Goal: Task Accomplishment & Management: Manage account settings

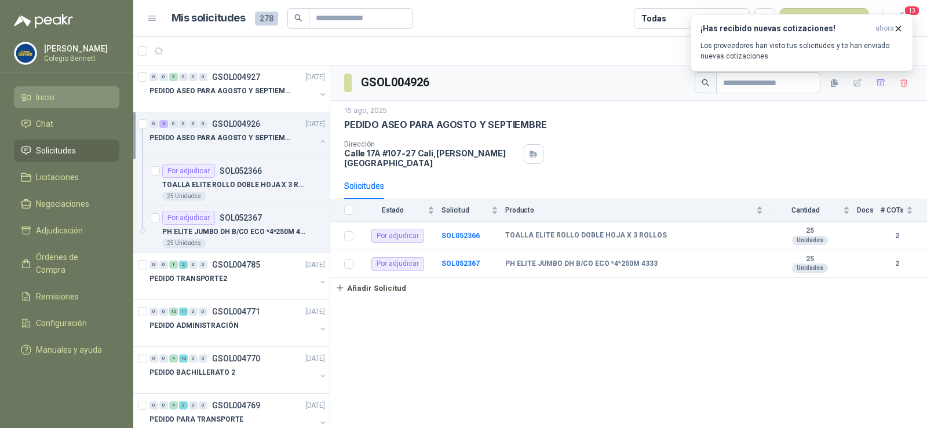
click at [67, 97] on li "Inicio" at bounding box center [67, 97] width 92 height 13
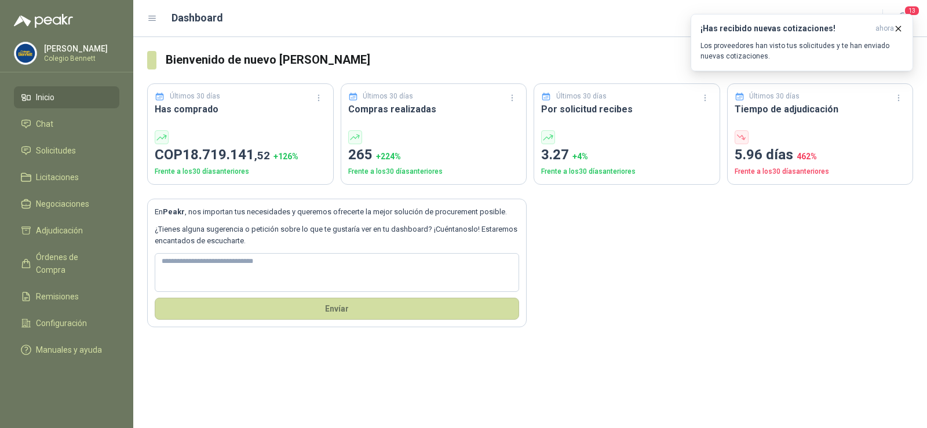
click at [49, 95] on span "Inicio" at bounding box center [45, 97] width 19 height 13
click at [56, 147] on span "Solicitudes" at bounding box center [56, 150] width 40 height 13
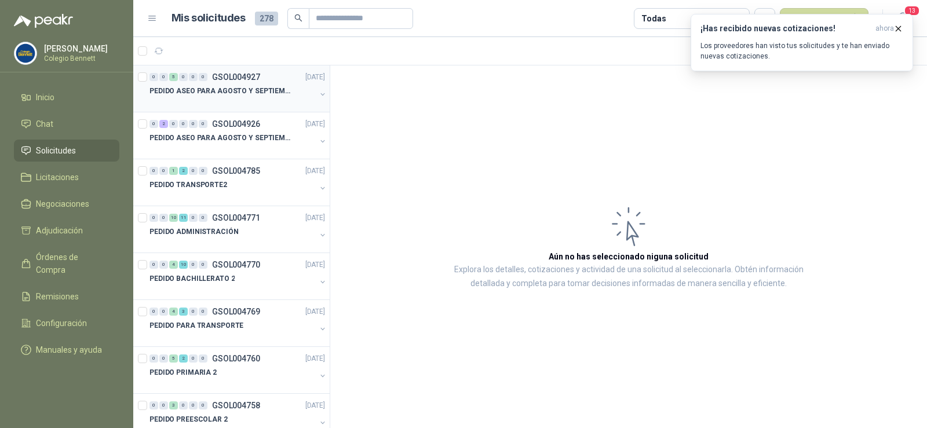
click at [201, 94] on p "PEDIDO ASEO PARA AGOSTO Y SEPTIEMBRE 2" at bounding box center [221, 91] width 144 height 11
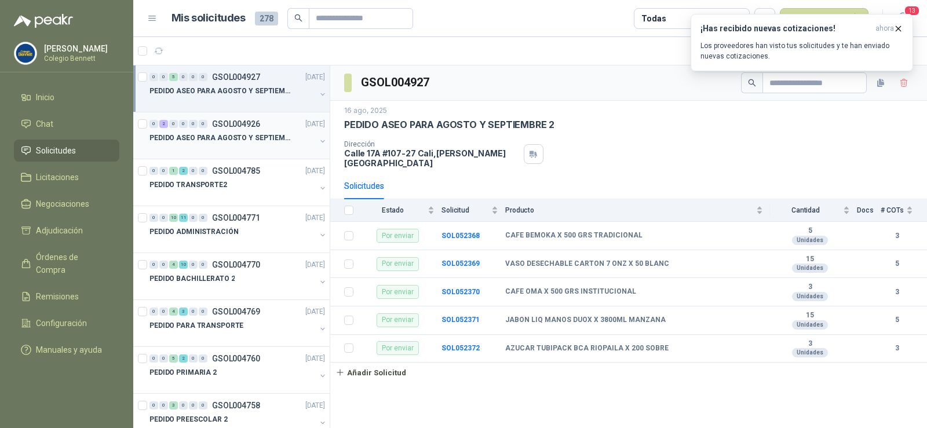
click at [217, 131] on div "PEDIDO ASEO PARA AGOSTO Y SEPTIEMBRE" at bounding box center [232, 138] width 166 height 14
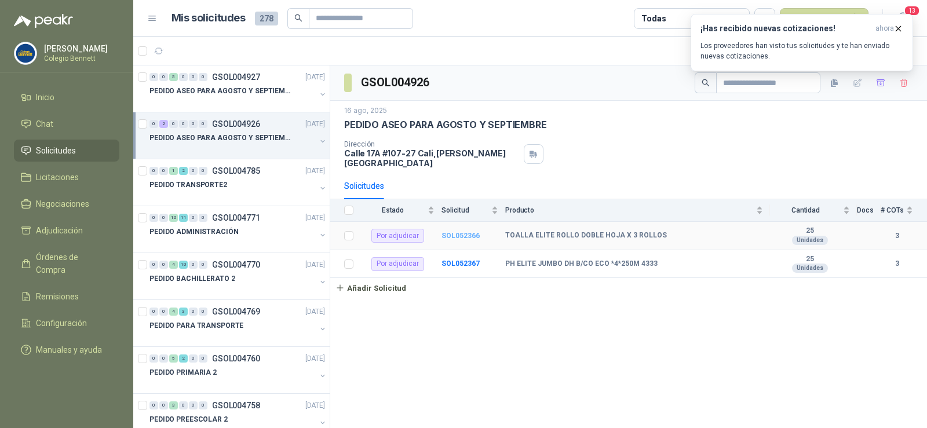
click at [452, 232] on b "SOL052366" at bounding box center [460, 236] width 38 height 8
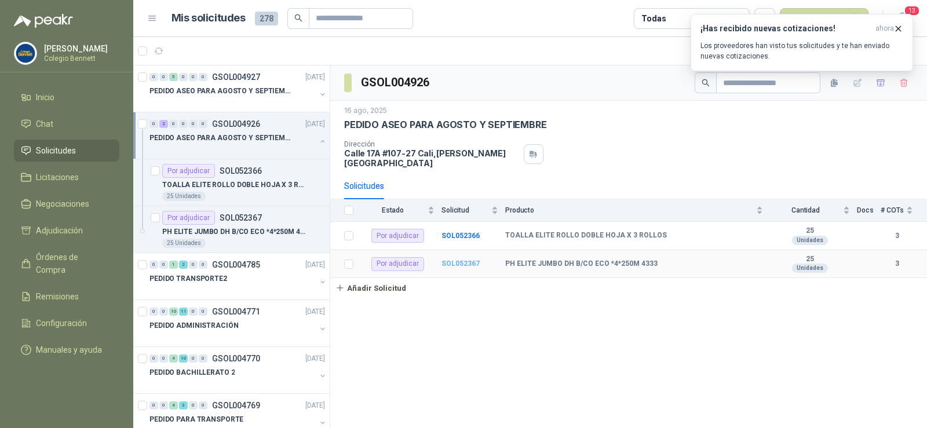
click at [470, 259] on b "SOL052367" at bounding box center [460, 263] width 38 height 8
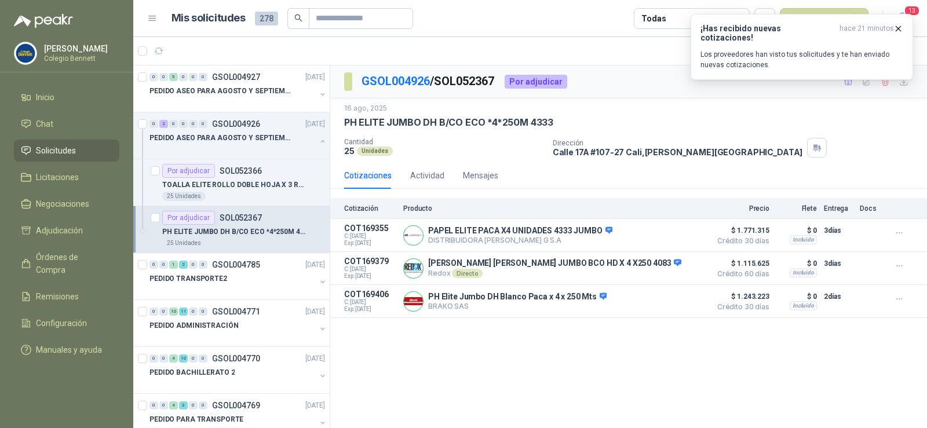
click at [76, 145] on li "Solicitudes" at bounding box center [67, 150] width 92 height 13
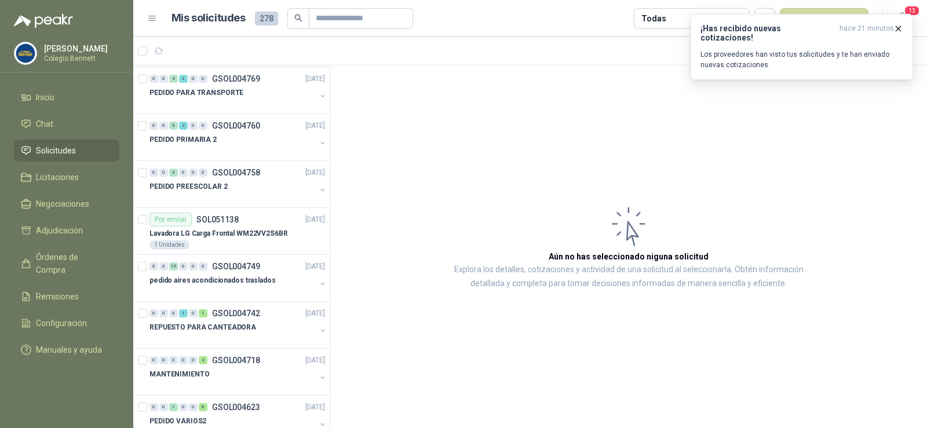
scroll to position [347, 0]
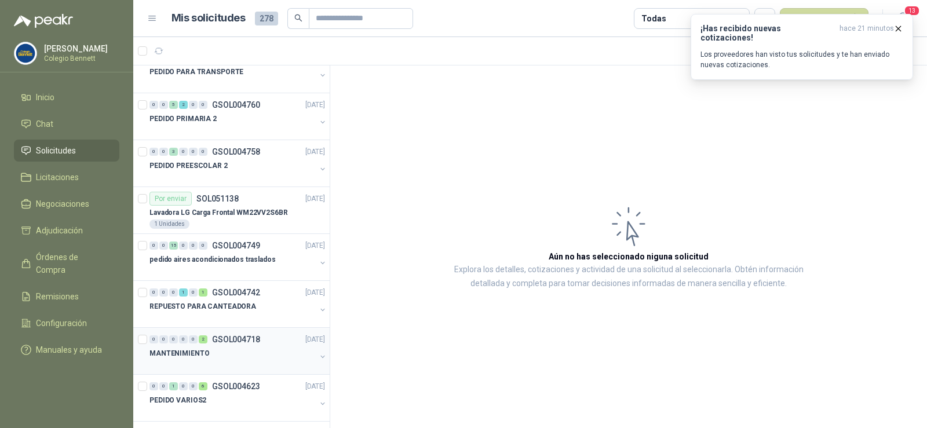
click at [222, 346] on div "MANTENIMIENTO" at bounding box center [232, 353] width 166 height 14
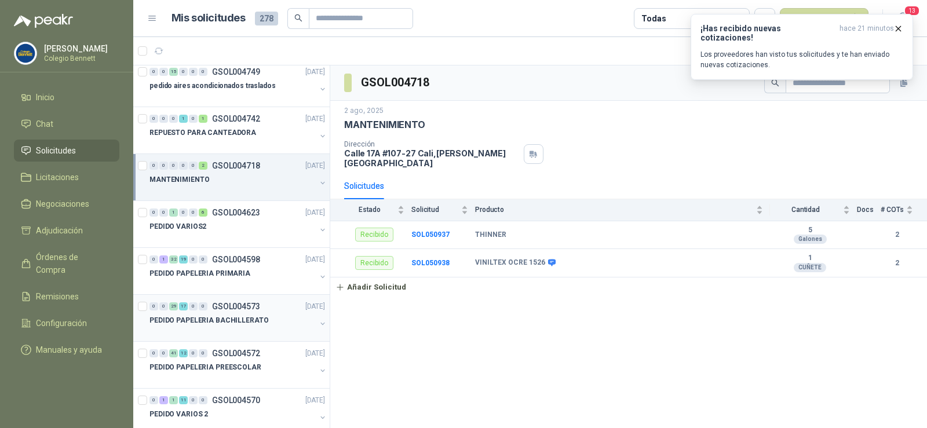
scroll to position [579, 0]
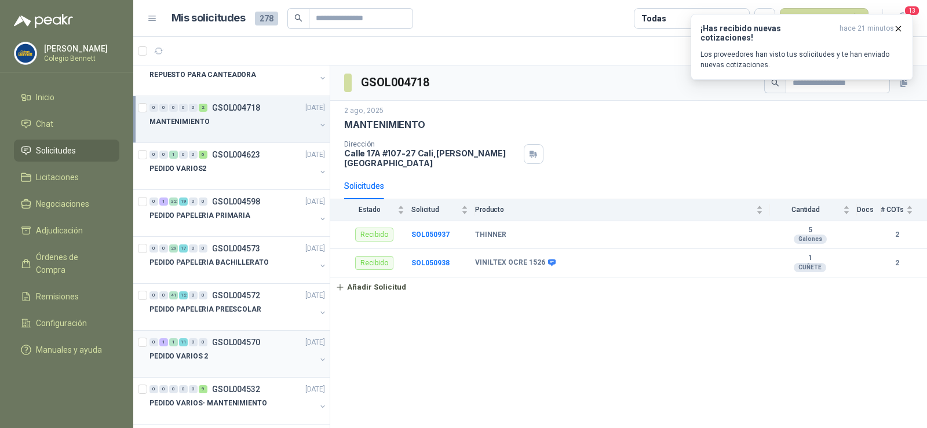
click at [244, 346] on p "GSOL004570" at bounding box center [236, 342] width 48 height 8
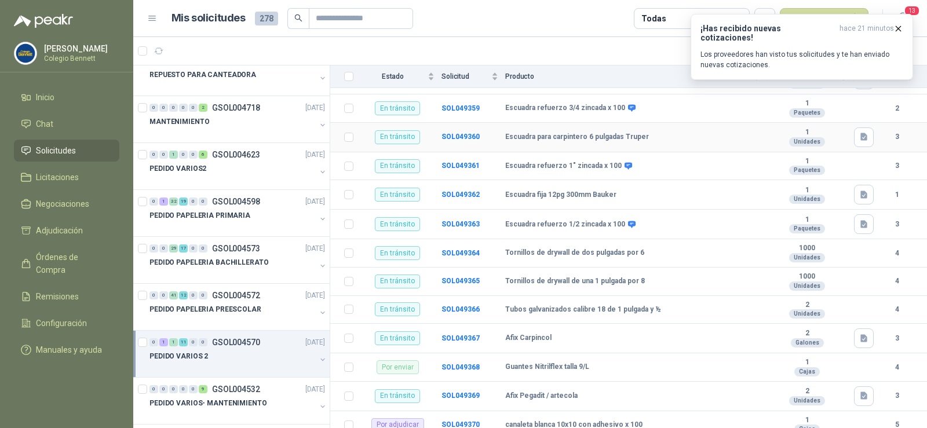
scroll to position [180, 0]
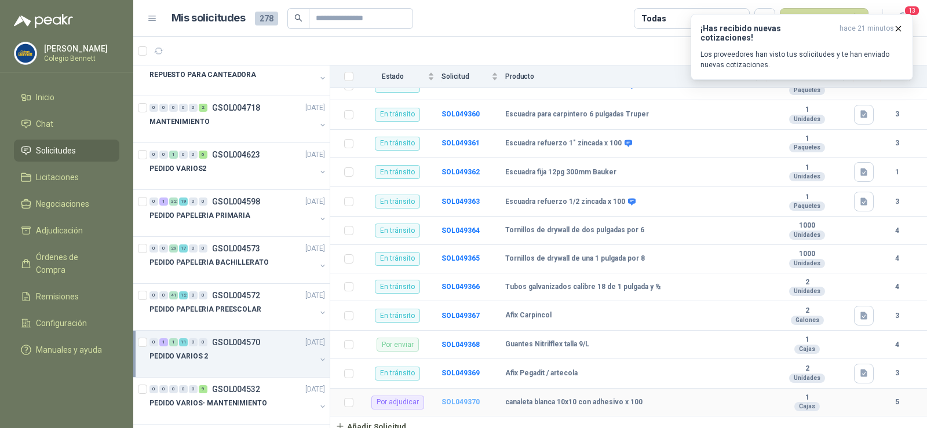
click at [465, 398] on b "SOL049370" at bounding box center [460, 402] width 38 height 8
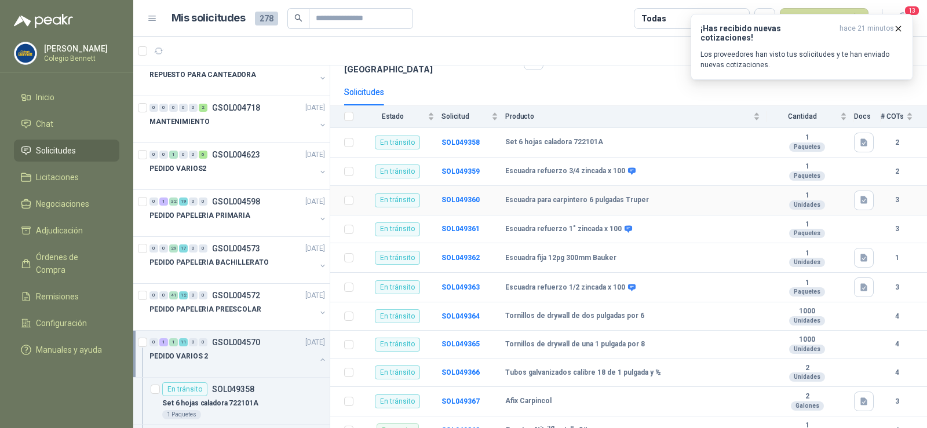
scroll to position [180, 0]
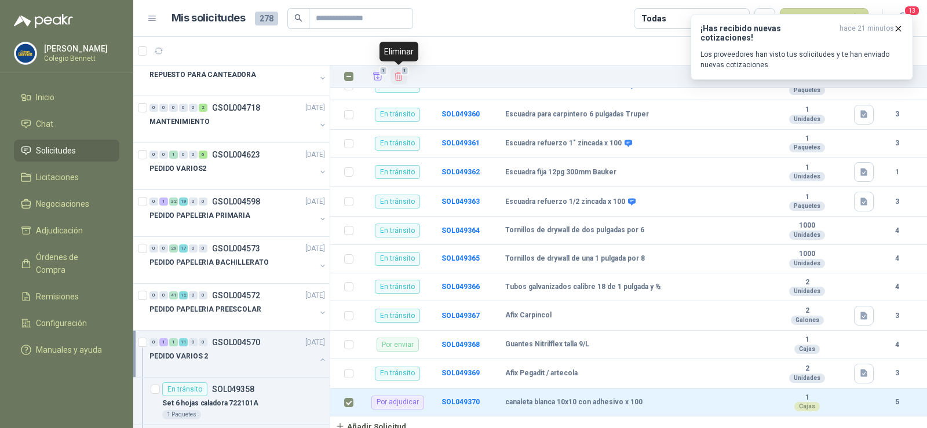
click at [401, 75] on icon "Eliminar" at bounding box center [398, 76] width 10 height 10
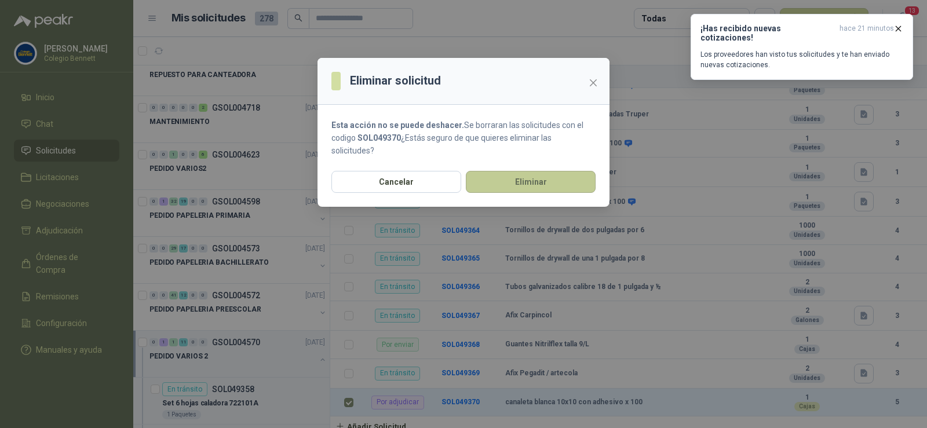
click at [517, 177] on button "Eliminar" at bounding box center [531, 182] width 130 height 22
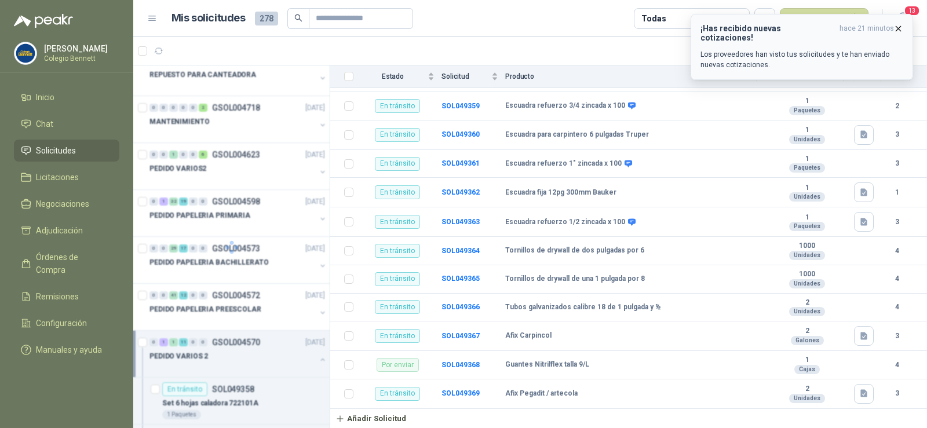
scroll to position [151, 0]
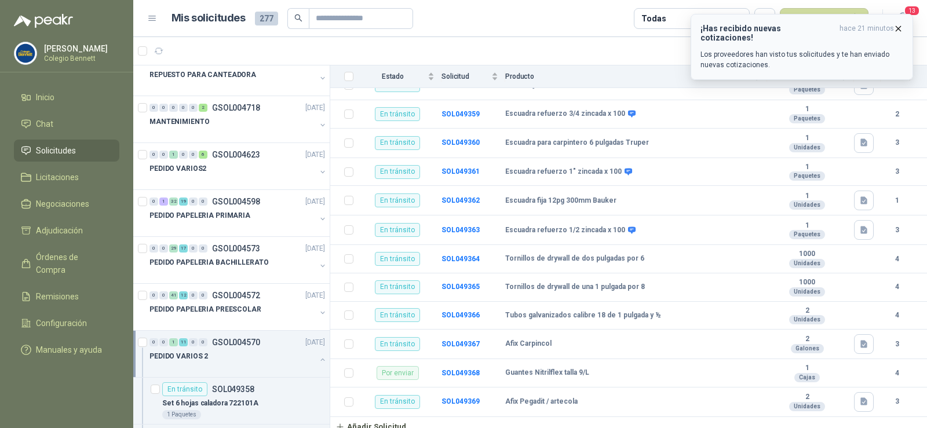
click at [897, 28] on icon "button" at bounding box center [898, 28] width 5 height 5
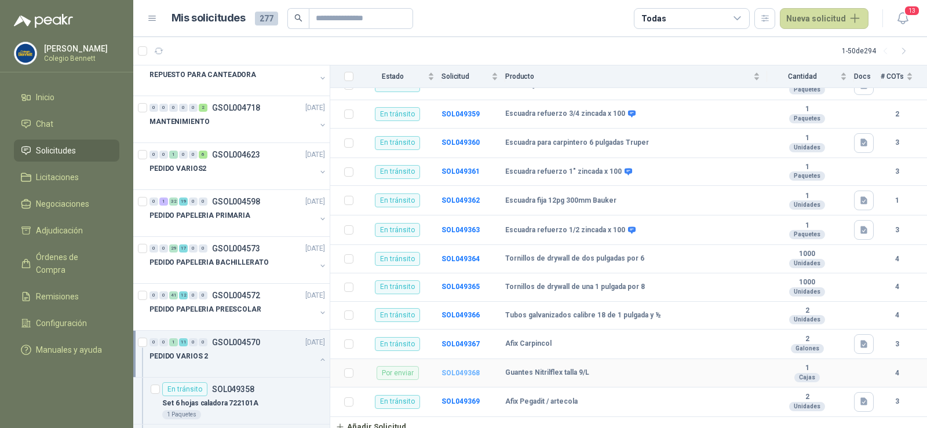
click at [462, 369] on b "SOL049368" at bounding box center [460, 373] width 38 height 8
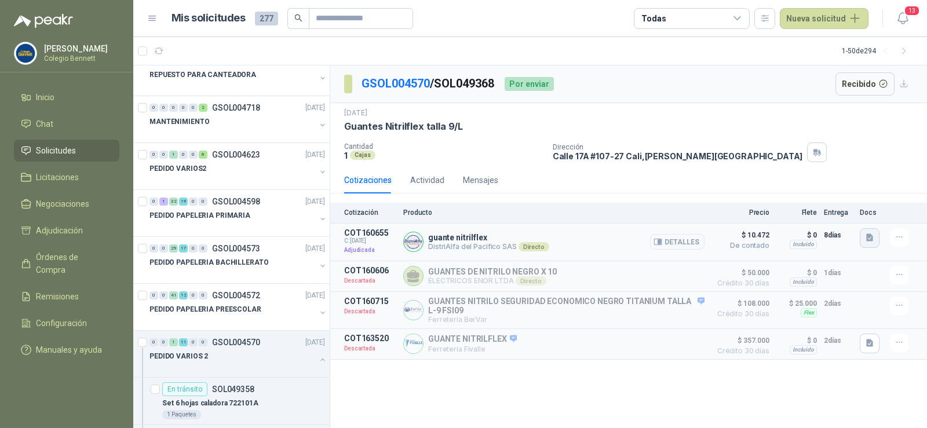
click at [870, 240] on icon "button" at bounding box center [869, 238] width 7 height 8
click at [858, 215] on button "46-COLEGIO [PERSON_NAME].pdf" at bounding box center [808, 212] width 128 height 12
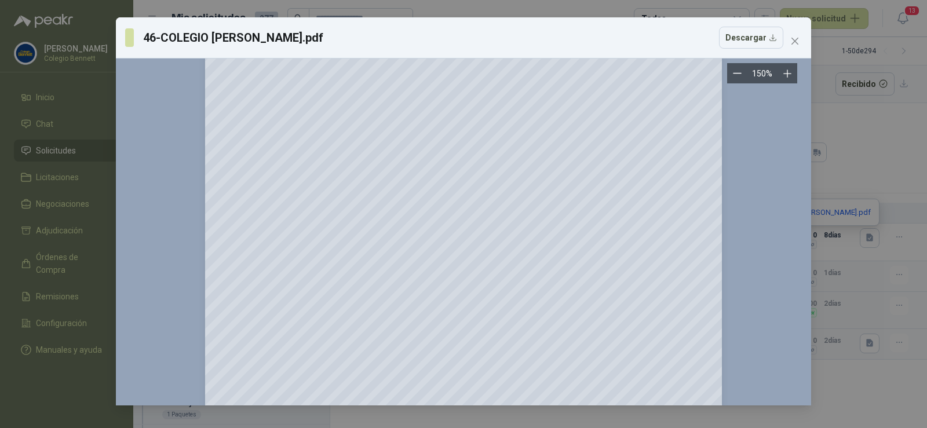
scroll to position [290, 0]
click at [800, 43] on span "Close" at bounding box center [794, 40] width 19 height 9
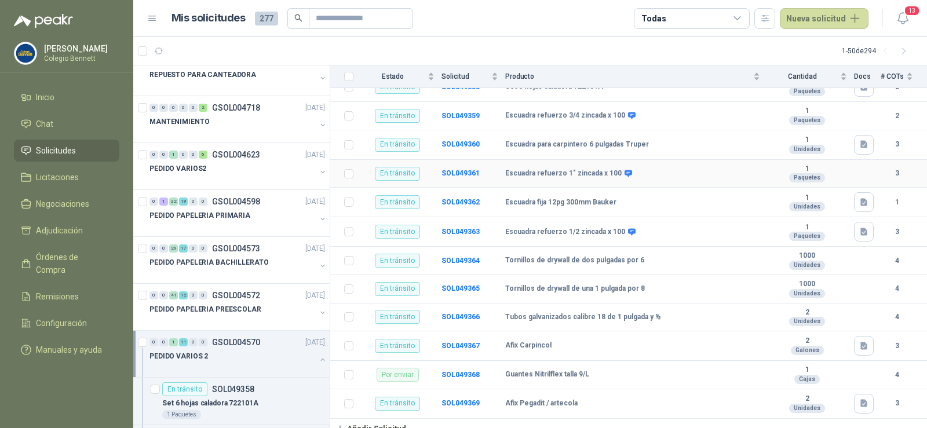
scroll to position [151, 0]
click at [860, 398] on icon "button" at bounding box center [863, 402] width 7 height 8
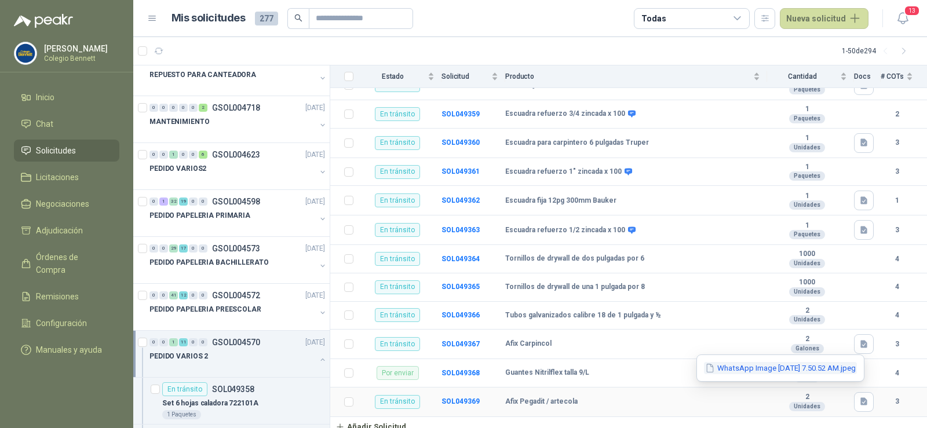
click at [828, 364] on button "WhatsApp Image [DATE] 7.50.52 AM.jpeg" at bounding box center [780, 368] width 153 height 12
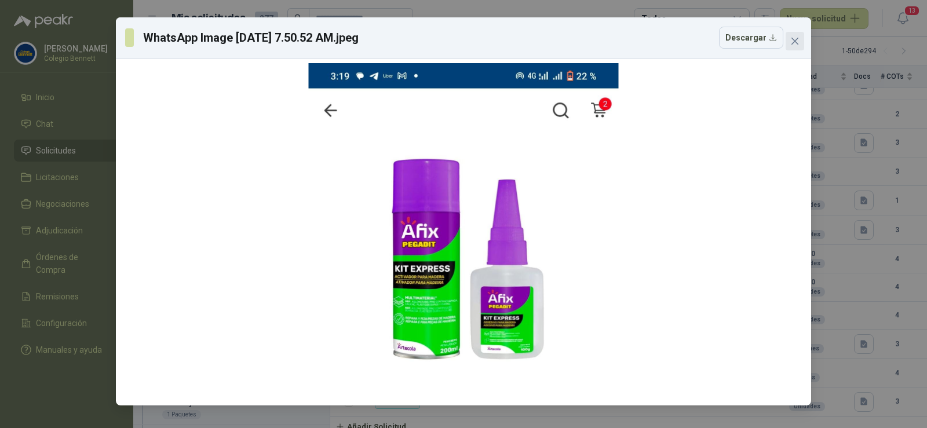
click at [796, 41] on icon "close" at bounding box center [794, 41] width 7 height 7
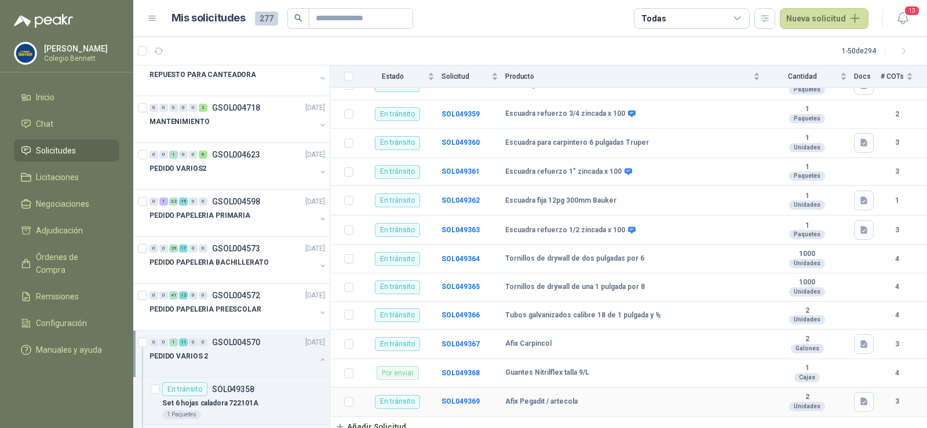
click at [554, 397] on b "Afix Pegadit / artecola" at bounding box center [541, 401] width 72 height 9
click at [449, 397] on b "SOL049369" at bounding box center [460, 401] width 38 height 8
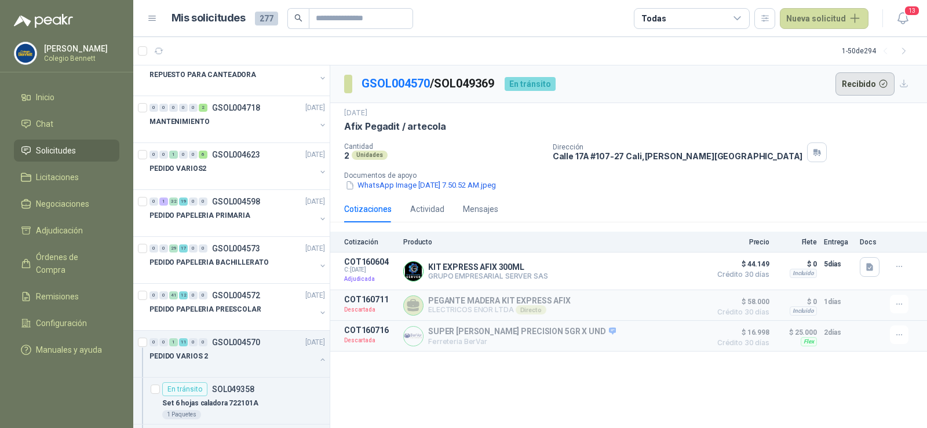
click at [863, 84] on button "Recibido" at bounding box center [865, 83] width 60 height 23
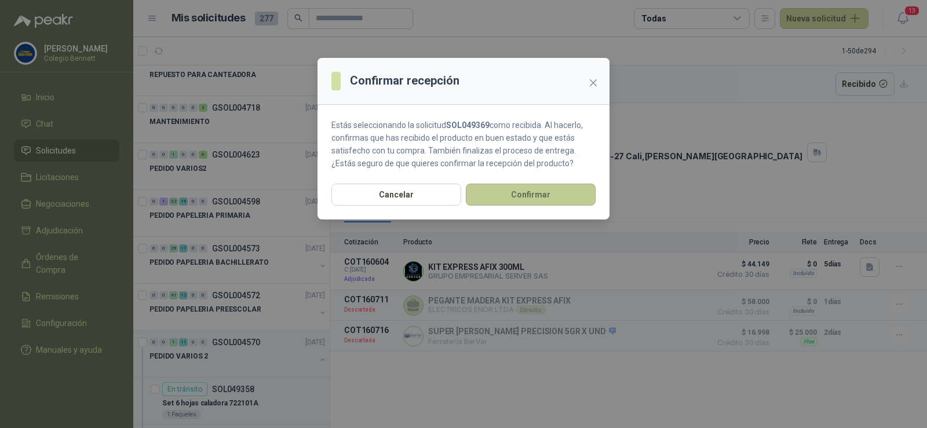
click at [546, 187] on button "Confirmar" at bounding box center [531, 195] width 130 height 22
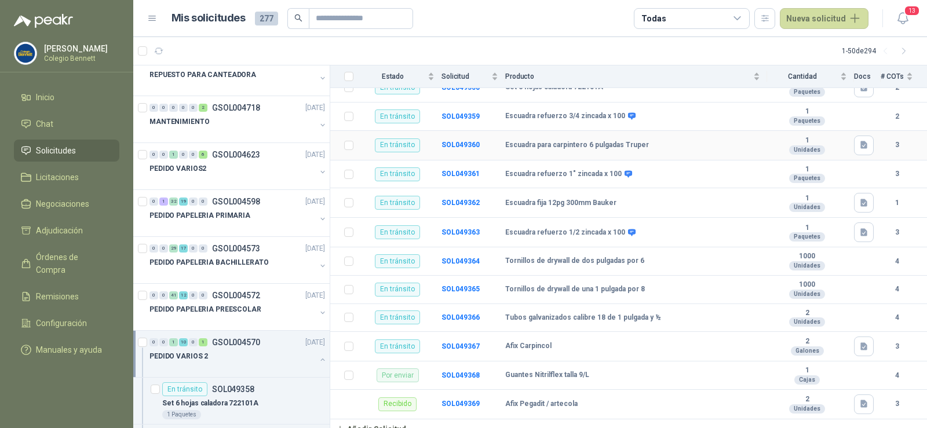
scroll to position [151, 0]
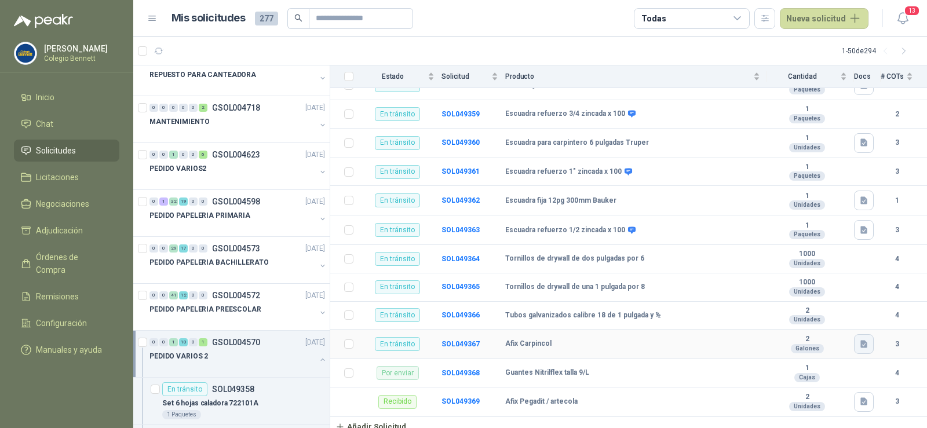
click at [859, 339] on icon "button" at bounding box center [864, 344] width 10 height 10
click at [811, 314] on button "WhatsApp Image [DATE] 7.50.24 AM.jpeg" at bounding box center [780, 310] width 153 height 12
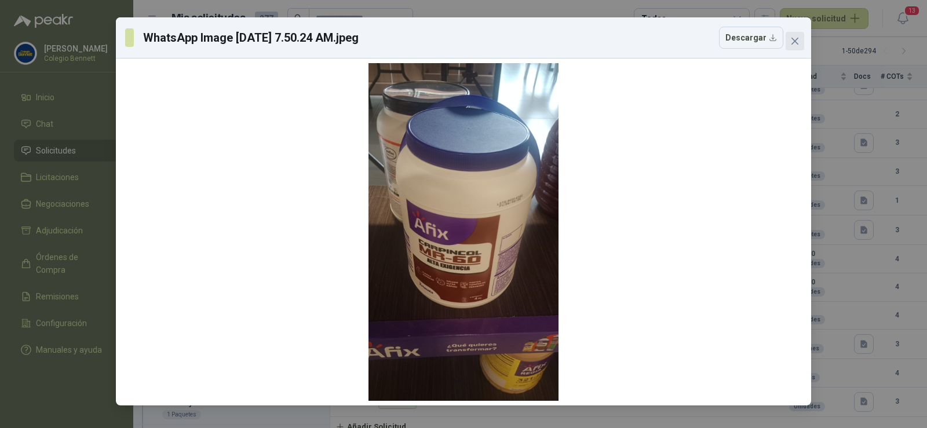
click at [796, 40] on icon "close" at bounding box center [794, 41] width 7 height 7
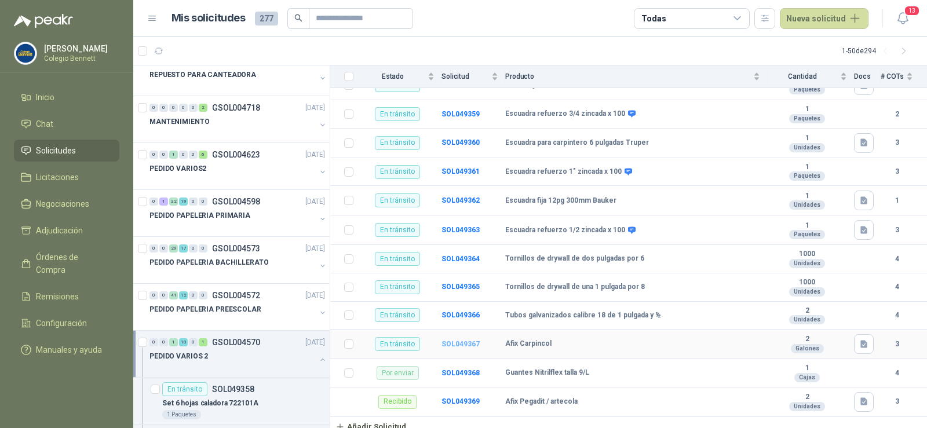
click at [462, 340] on b "SOL049367" at bounding box center [460, 344] width 38 height 8
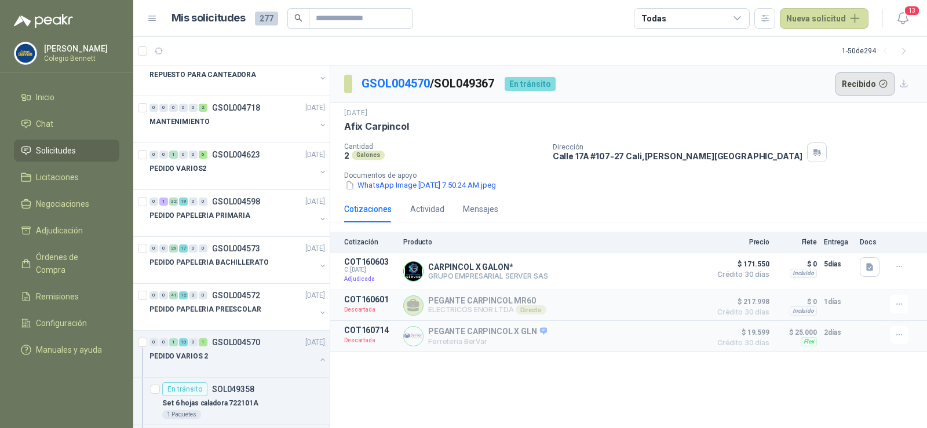
click at [873, 82] on button "Recibido" at bounding box center [865, 83] width 60 height 23
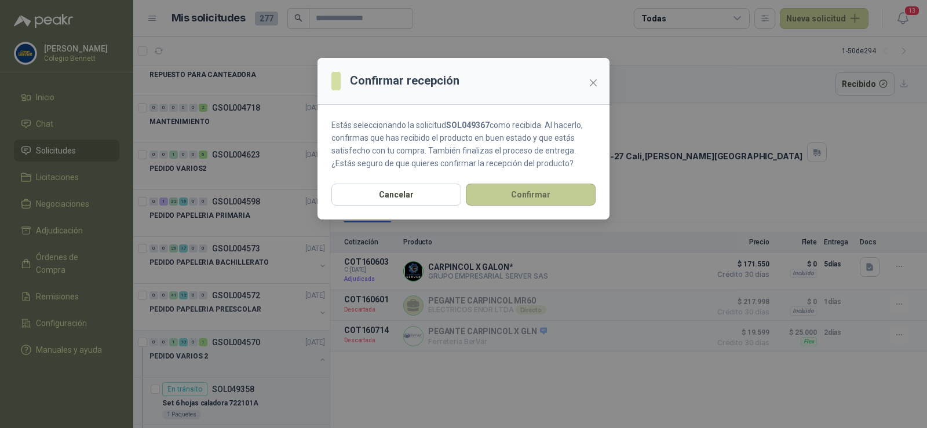
click at [576, 189] on button "Confirmar" at bounding box center [531, 195] width 130 height 22
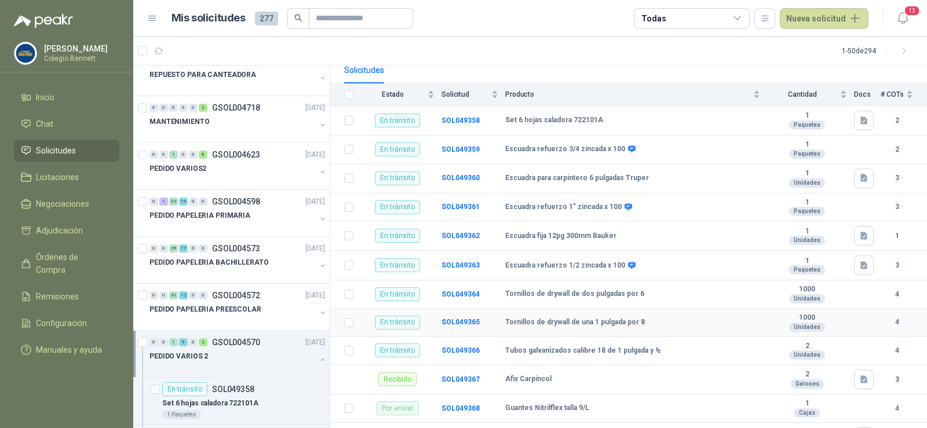
scroll to position [151, 0]
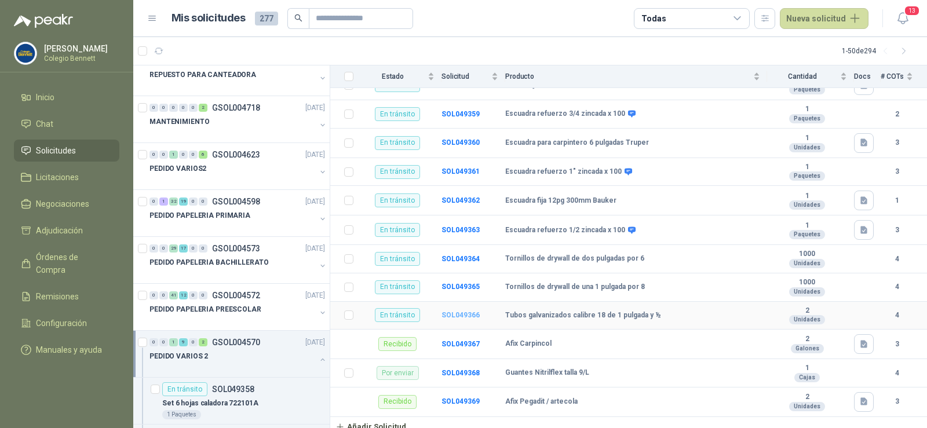
click at [459, 311] on b "SOL049366" at bounding box center [460, 315] width 38 height 8
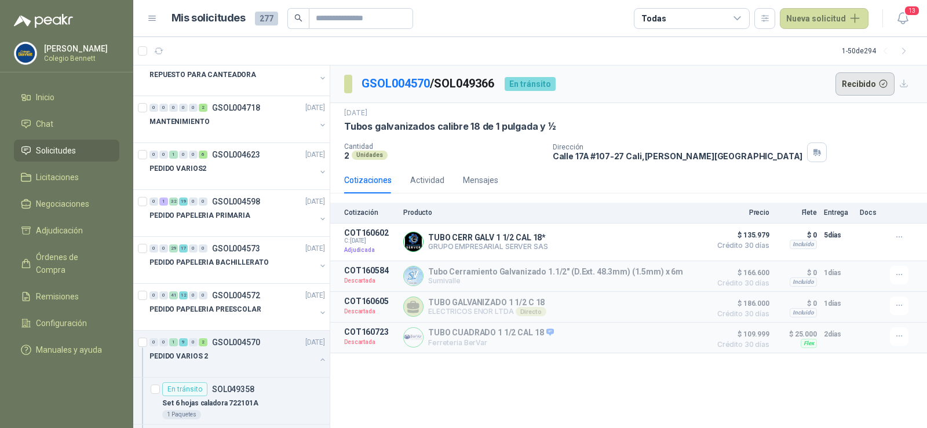
click at [870, 80] on button "Recibido" at bounding box center [865, 83] width 60 height 23
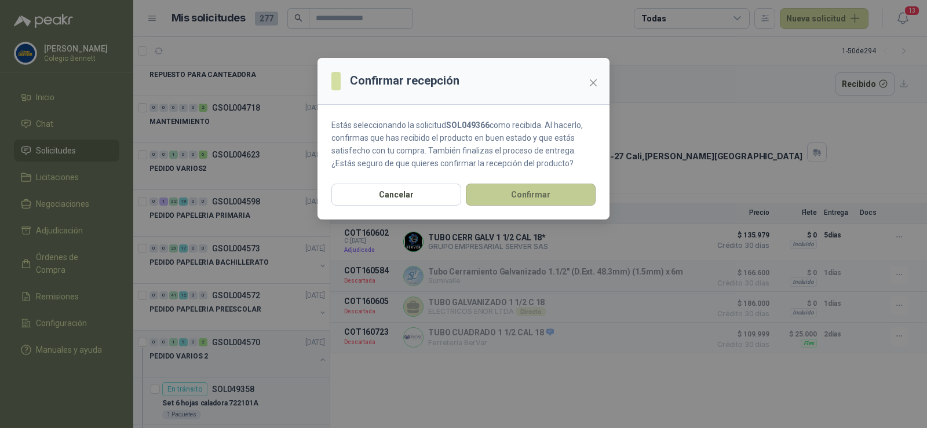
click at [537, 195] on button "Confirmar" at bounding box center [531, 195] width 130 height 22
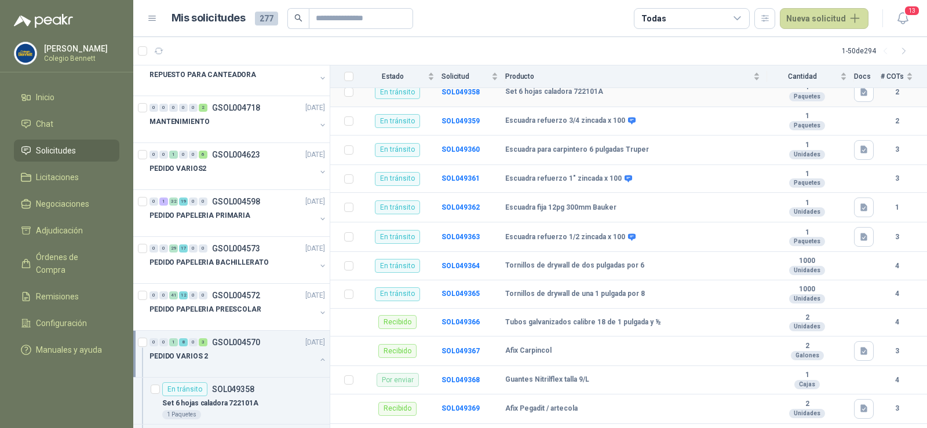
scroll to position [151, 0]
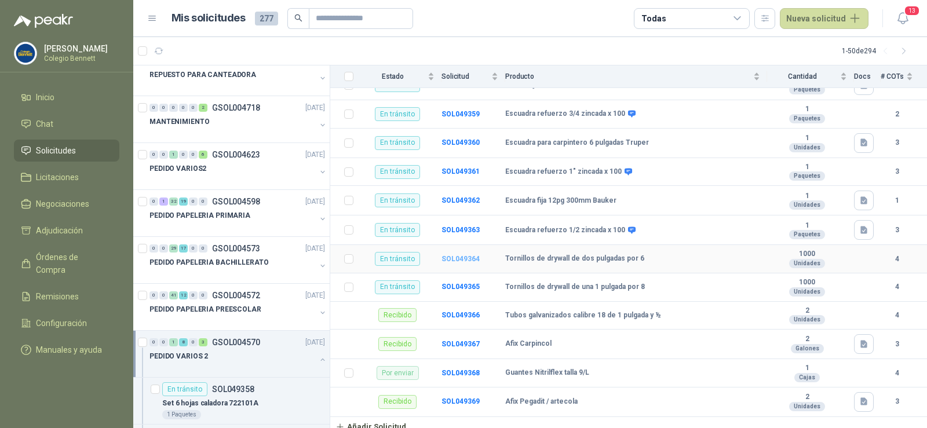
click at [455, 255] on b "SOL049364" at bounding box center [460, 259] width 38 height 8
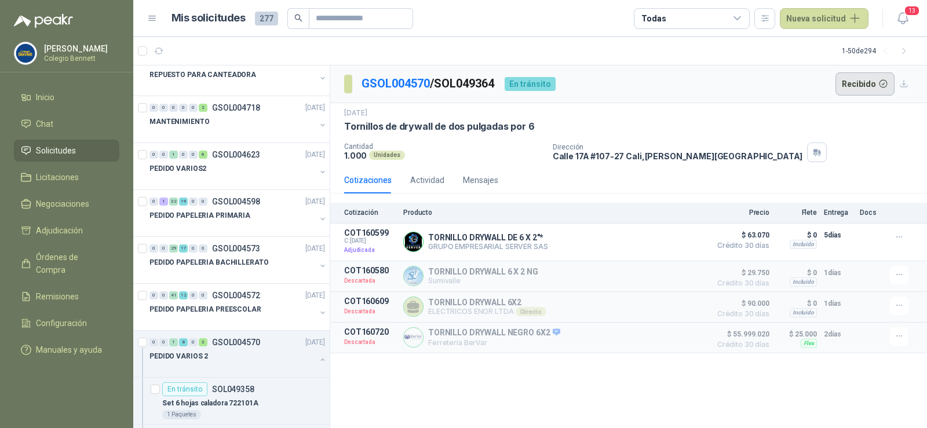
click at [850, 82] on button "Recibido" at bounding box center [865, 83] width 60 height 23
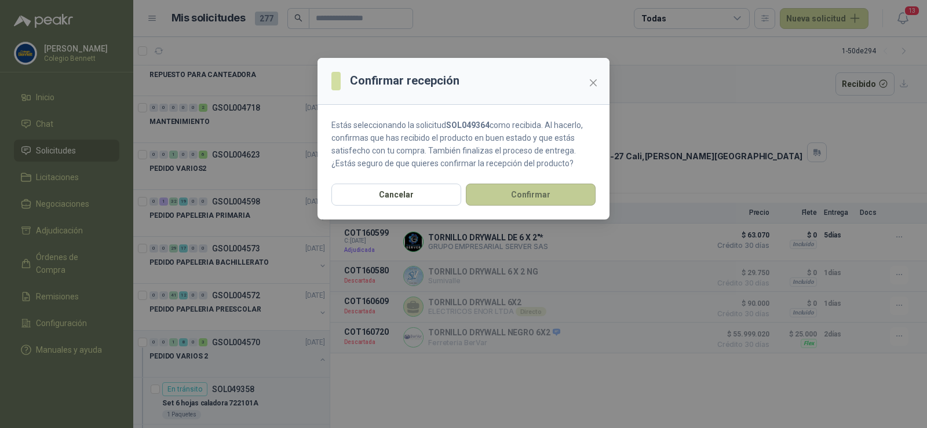
click at [531, 200] on button "Confirmar" at bounding box center [531, 195] width 130 height 22
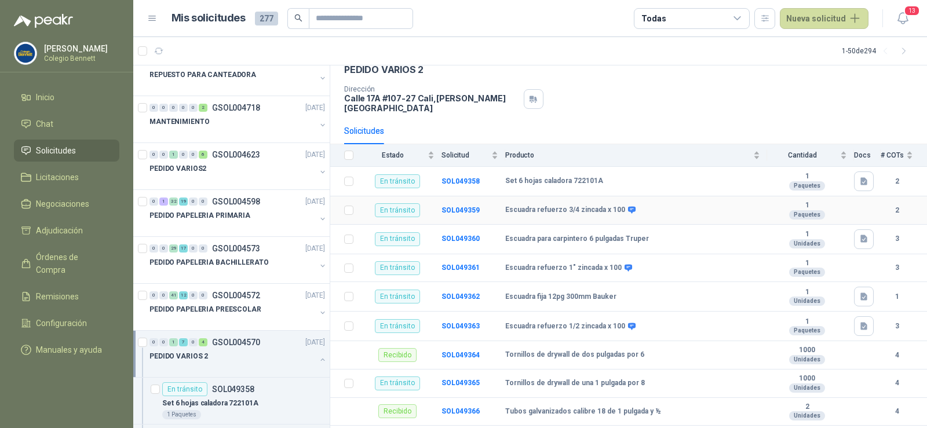
scroll to position [116, 0]
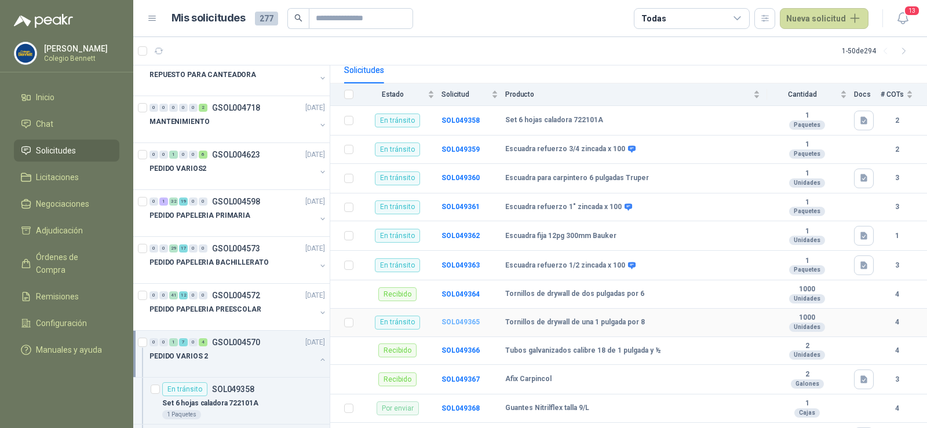
click at [455, 318] on b "SOL049365" at bounding box center [460, 322] width 38 height 8
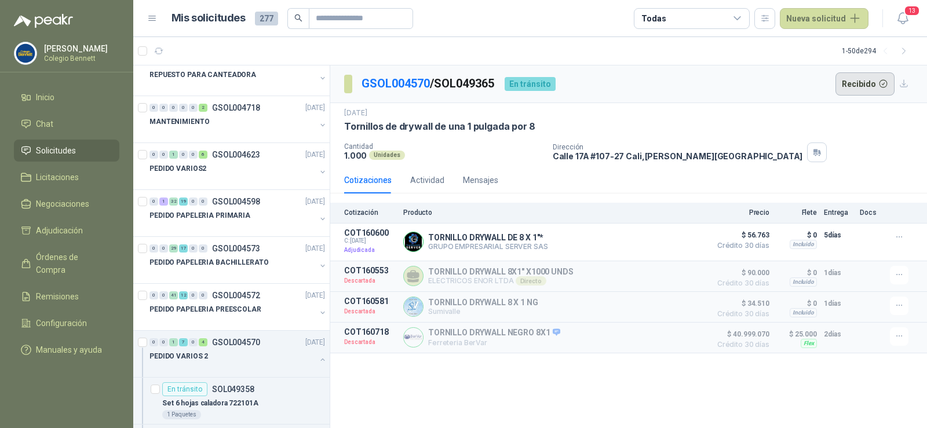
click at [867, 83] on button "Recibido" at bounding box center [865, 83] width 60 height 23
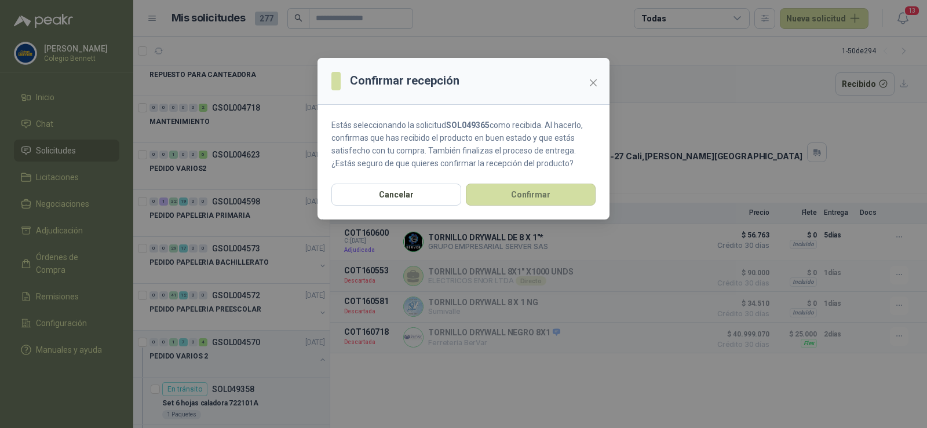
click at [576, 181] on section "Estás seleccionando la solicitud SOL049365 como recibida. Al hacerlo, confirmas…" at bounding box center [463, 144] width 292 height 79
click at [576, 192] on button "Confirmar" at bounding box center [531, 195] width 130 height 22
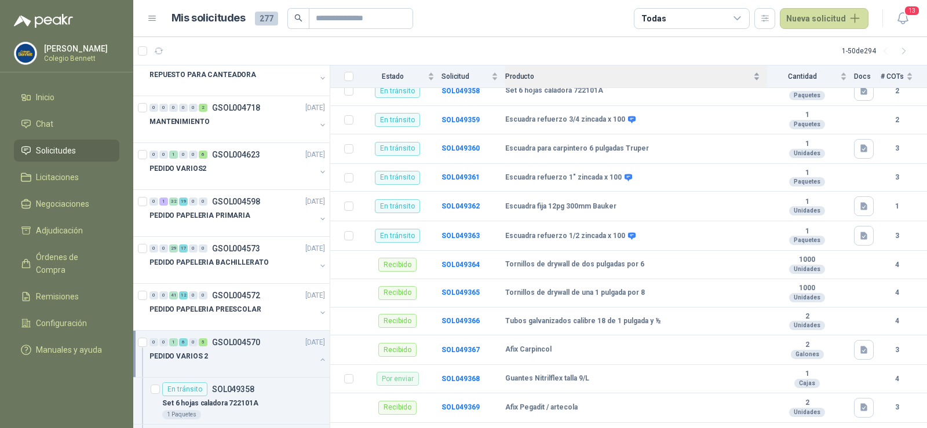
scroll to position [151, 0]
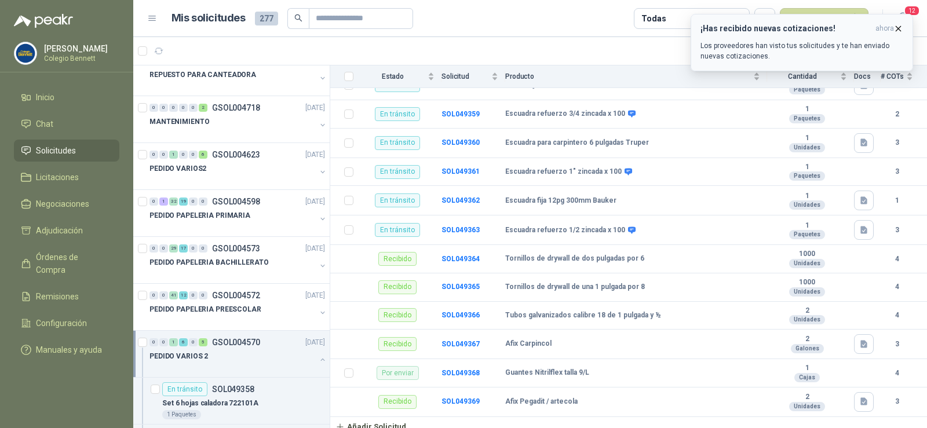
click at [898, 29] on icon "button" at bounding box center [898, 28] width 5 height 5
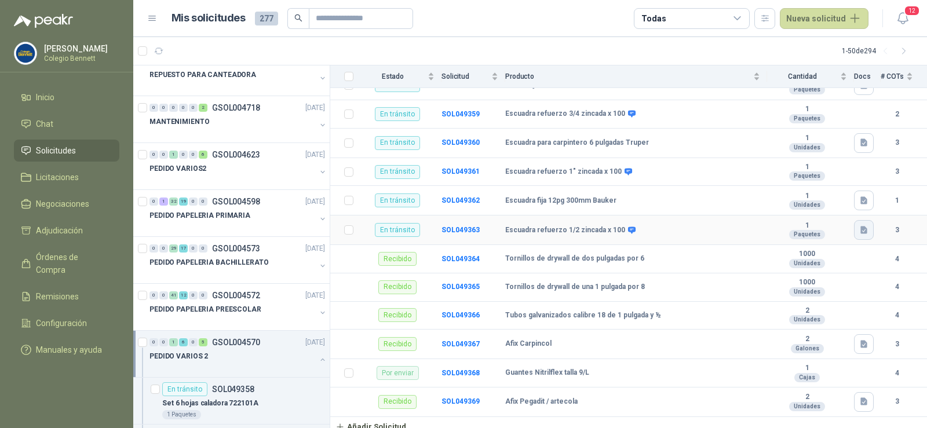
click at [859, 225] on icon "button" at bounding box center [864, 230] width 10 height 10
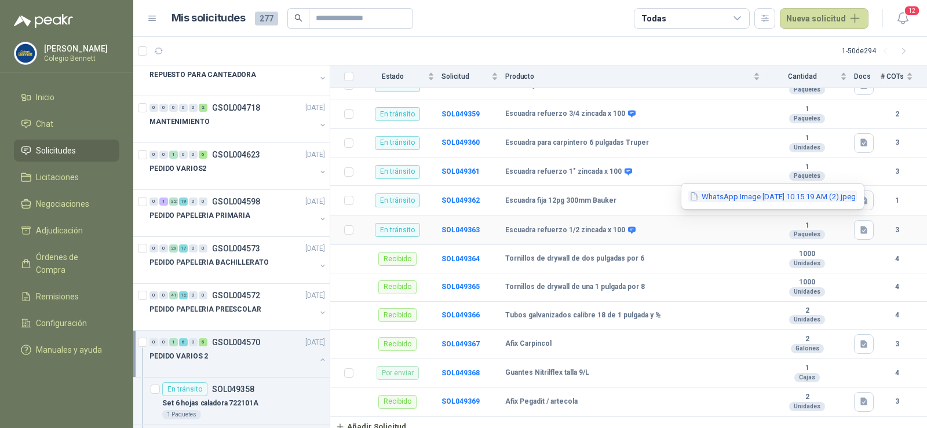
click at [792, 202] on div "WhatsApp Image [DATE] 10.15.19 AM (2).jpeg" at bounding box center [772, 196] width 184 height 27
click at [790, 196] on button "WhatsApp Image [DATE] 10.15.19 AM (2).jpeg" at bounding box center [772, 197] width 169 height 12
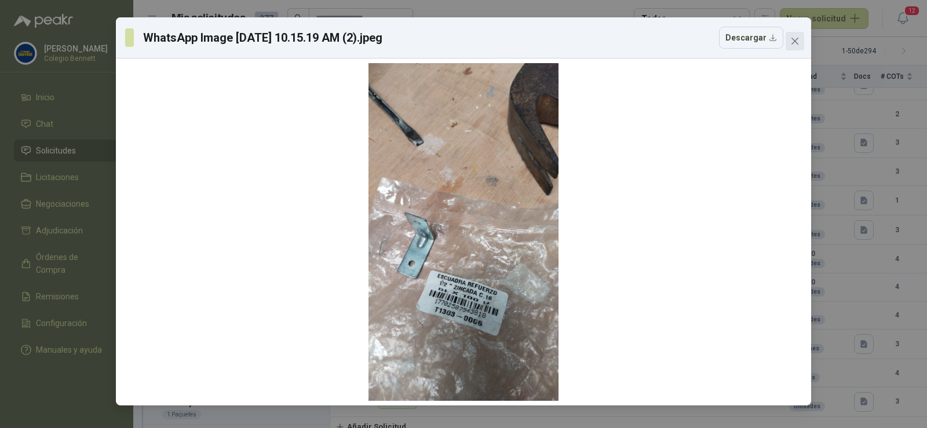
click at [795, 38] on icon "close" at bounding box center [794, 40] width 9 height 9
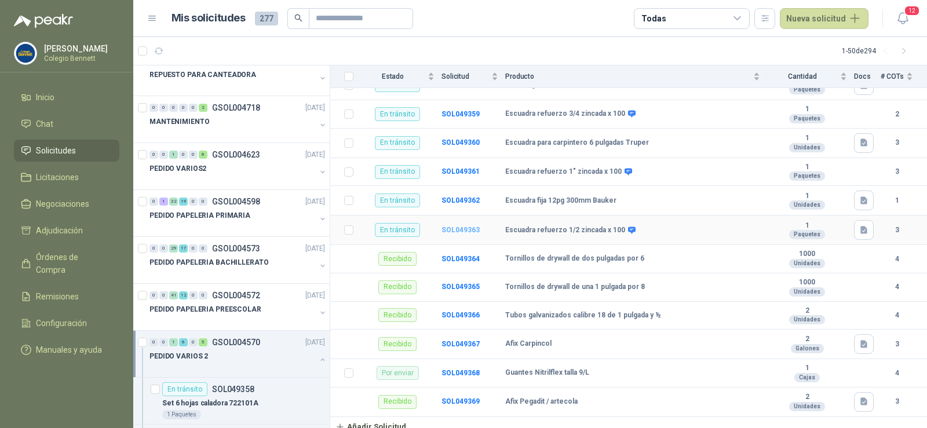
click at [451, 226] on b "SOL049363" at bounding box center [460, 230] width 38 height 8
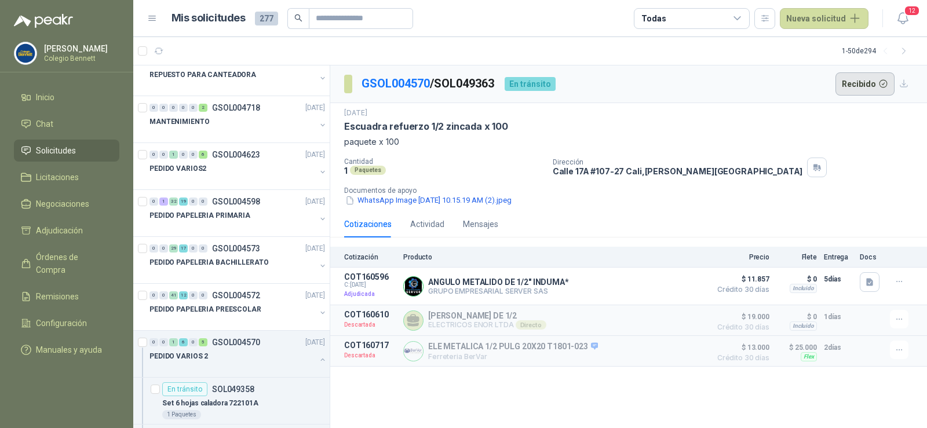
click at [872, 82] on button "Recibido" at bounding box center [865, 83] width 60 height 23
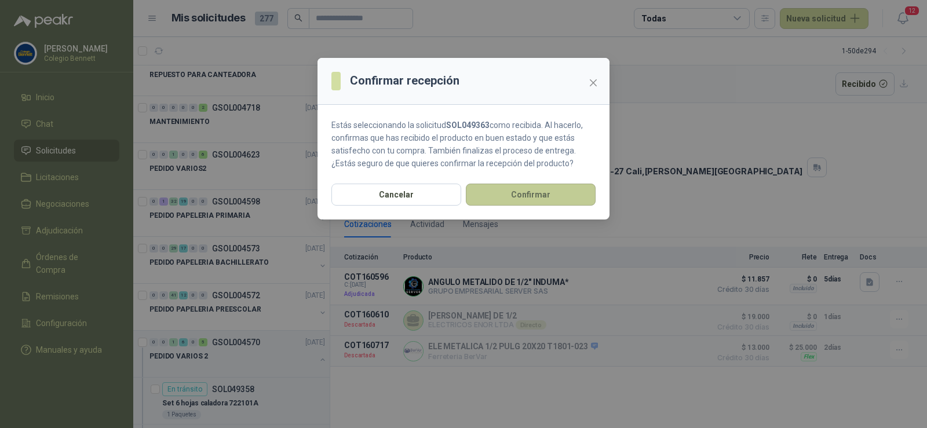
click at [548, 198] on button "Confirmar" at bounding box center [531, 195] width 130 height 22
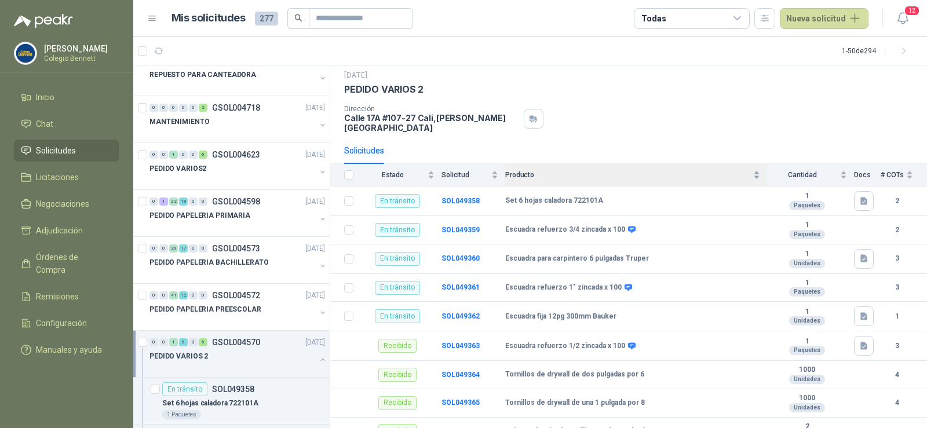
scroll to position [151, 0]
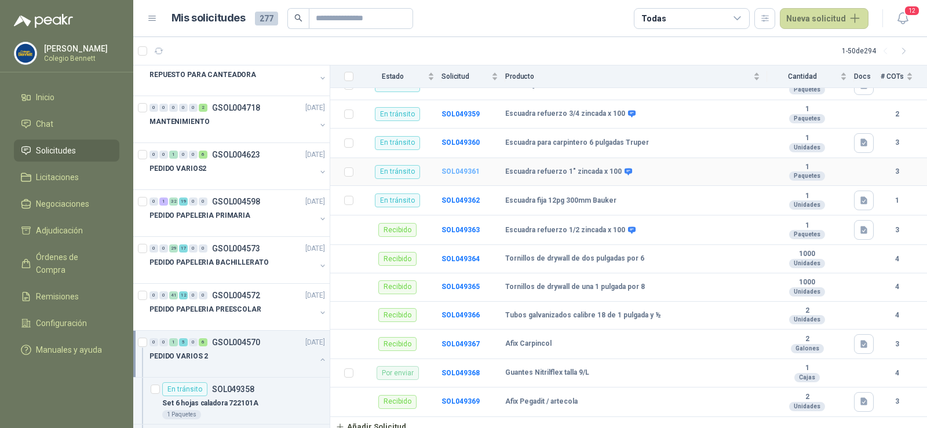
click at [465, 167] on b "SOL049361" at bounding box center [460, 171] width 38 height 8
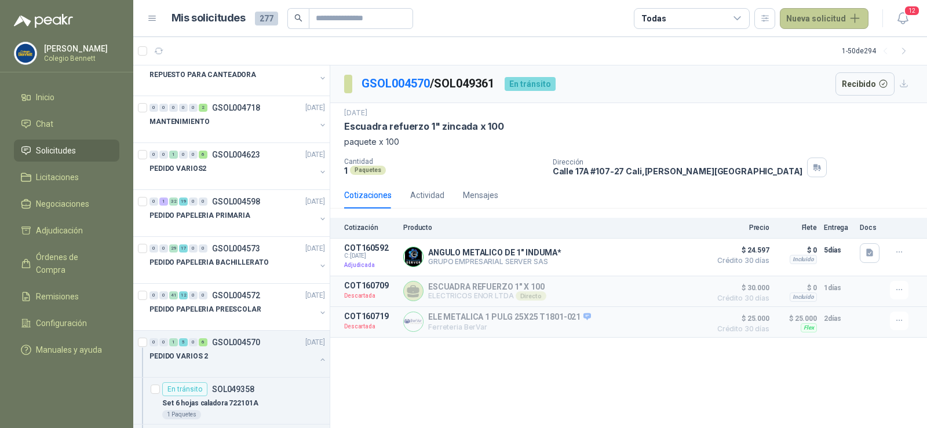
click at [805, 20] on button "Nueva solicitud" at bounding box center [823, 18] width 89 height 21
click at [764, 72] on div "GSOL004570 / SOL049361 En tránsito Recibido" at bounding box center [628, 84] width 596 height 38
click at [857, 81] on button "Recibido" at bounding box center [865, 83] width 60 height 23
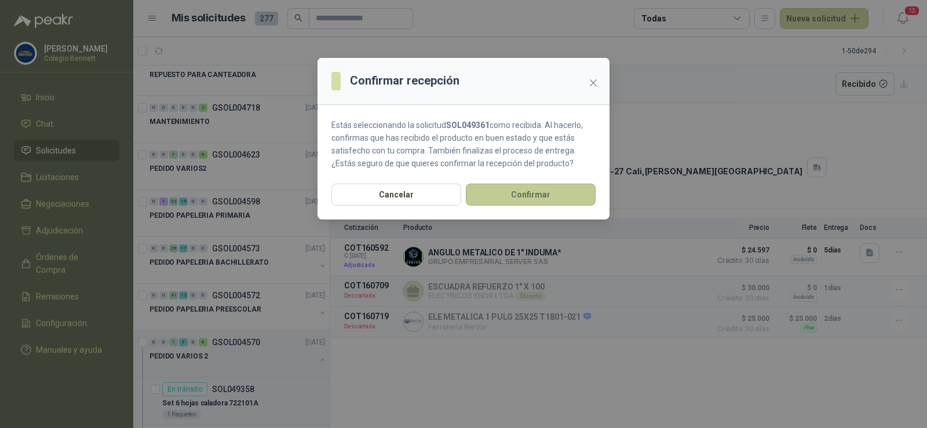
click at [544, 193] on button "Confirmar" at bounding box center [531, 195] width 130 height 22
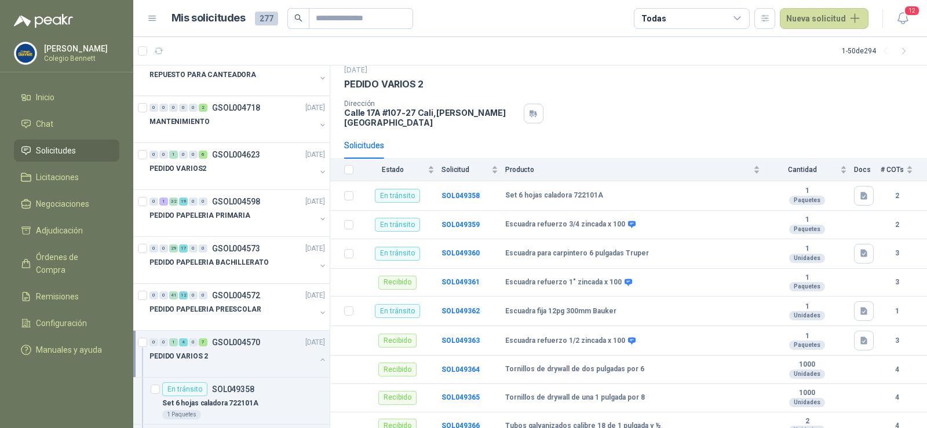
scroll to position [58, 0]
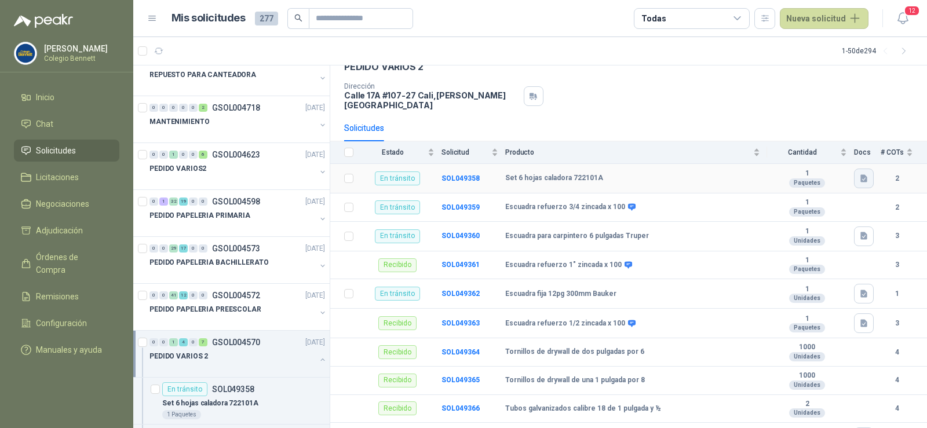
click at [859, 174] on icon "button" at bounding box center [864, 179] width 10 height 10
click at [839, 148] on button "WhatsApp Image [DATE] 10.15.20 AM.jpeg" at bounding box center [778, 145] width 157 height 12
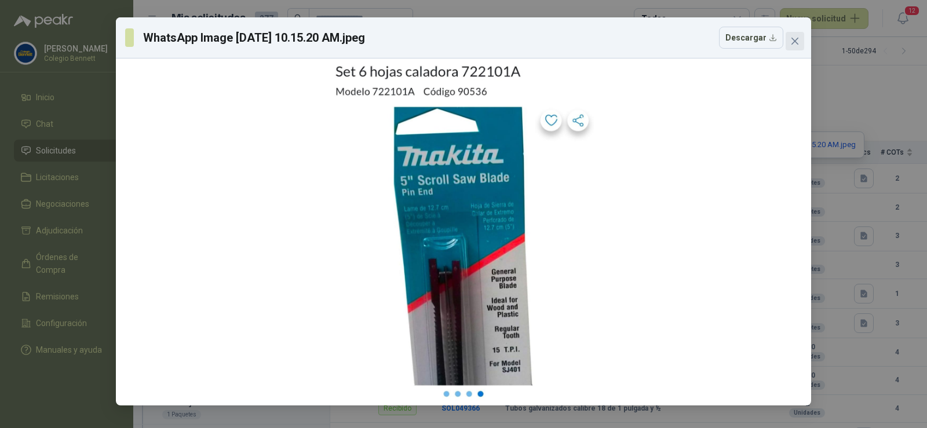
click at [802, 43] on span "Close" at bounding box center [794, 40] width 19 height 9
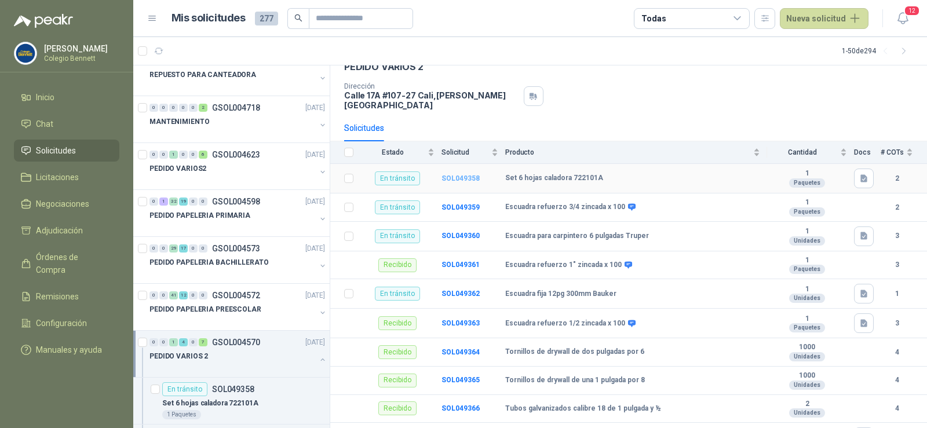
click at [455, 174] on b "SOL049358" at bounding box center [460, 178] width 38 height 8
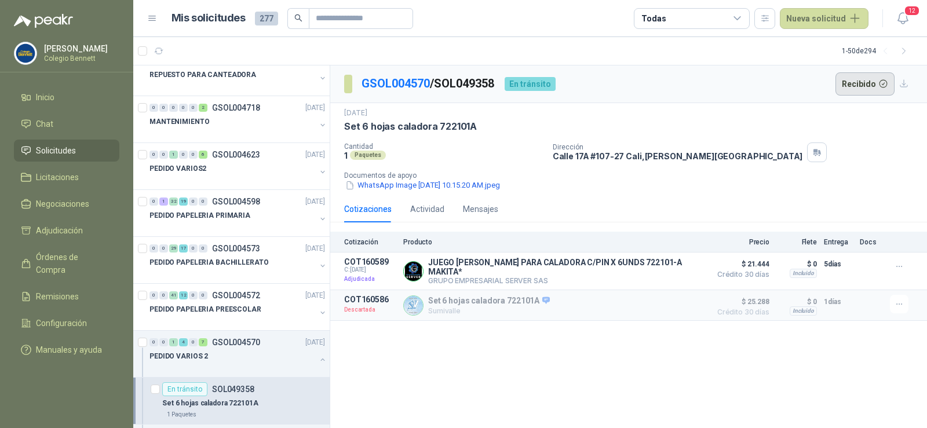
click at [862, 82] on button "Recibido" at bounding box center [865, 83] width 60 height 23
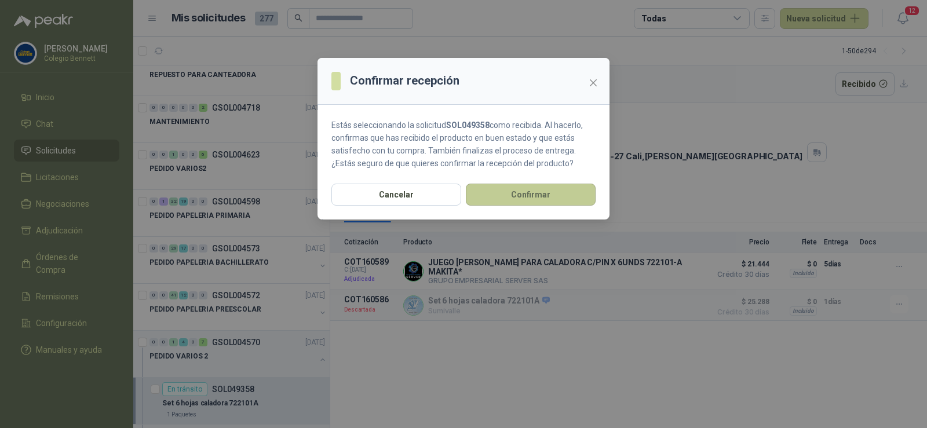
click at [549, 189] on button "Confirmar" at bounding box center [531, 195] width 130 height 22
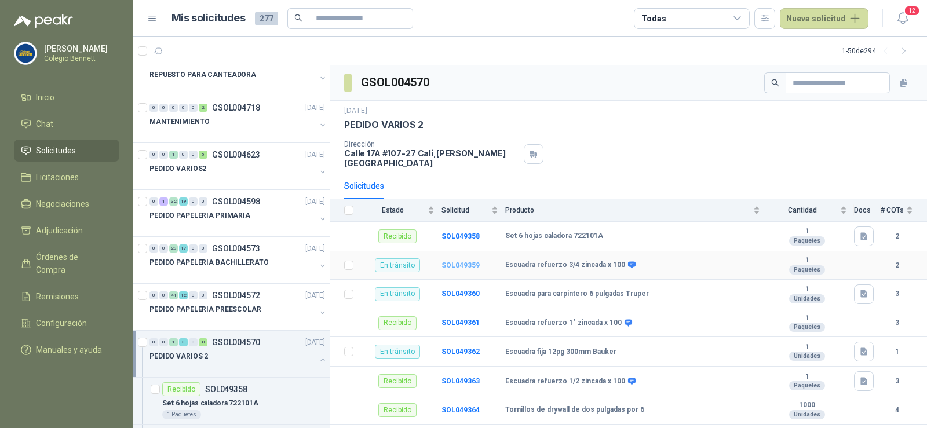
click at [467, 261] on b "SOL049359" at bounding box center [460, 265] width 38 height 8
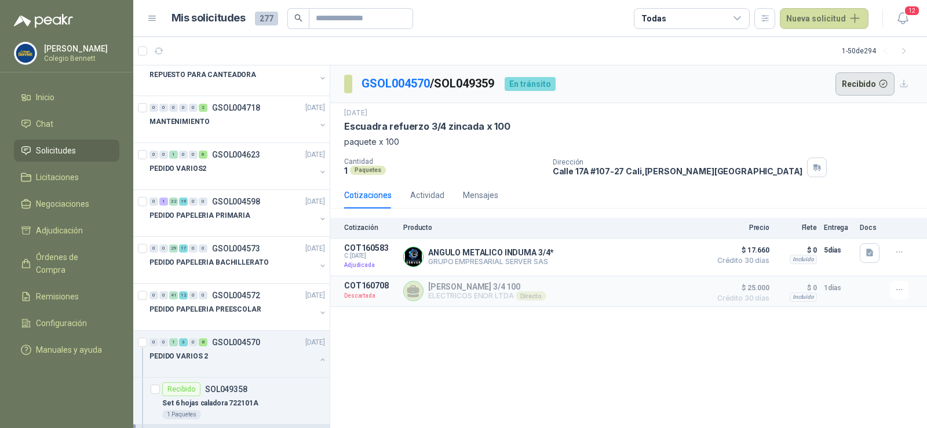
click at [857, 78] on button "Recibido" at bounding box center [865, 83] width 60 height 23
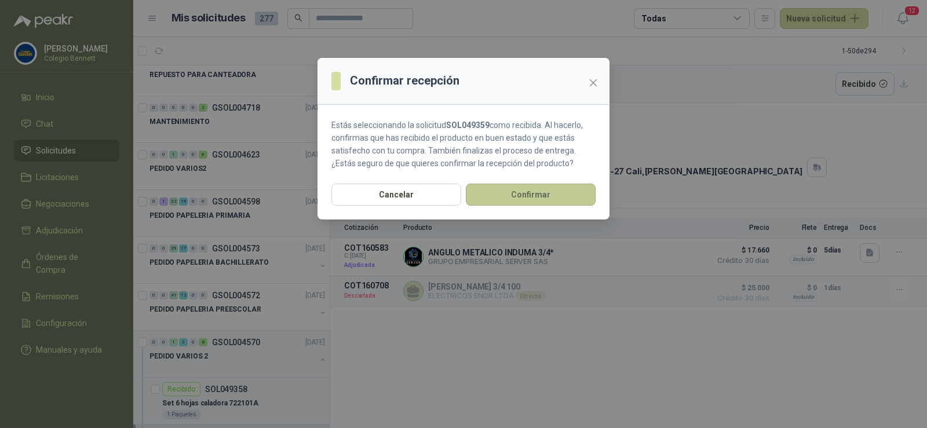
click at [557, 189] on button "Confirmar" at bounding box center [531, 195] width 130 height 22
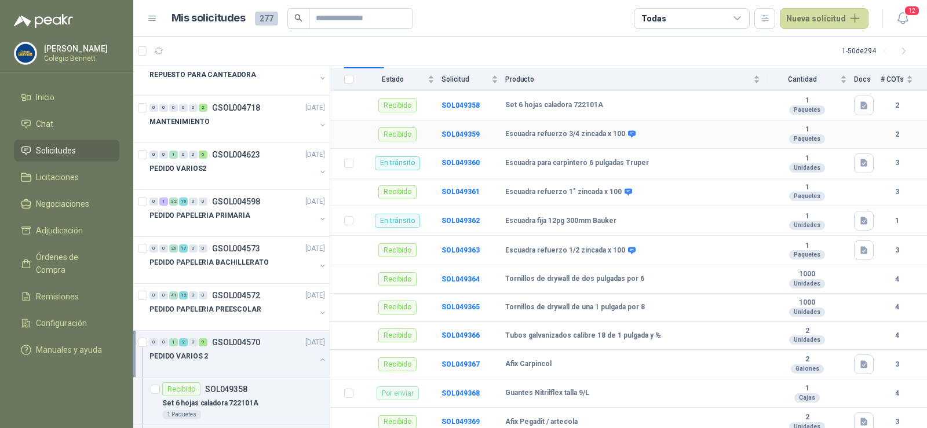
scroll to position [151, 0]
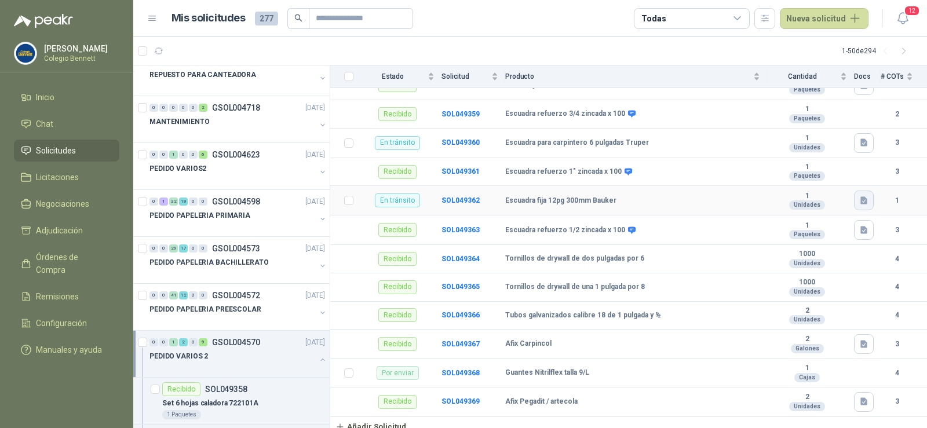
click at [859, 196] on icon "button" at bounding box center [864, 201] width 10 height 10
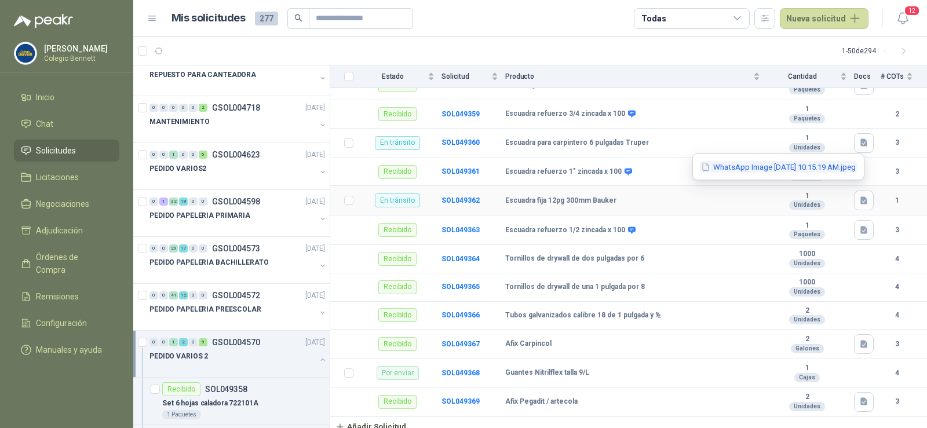
click at [799, 166] on button "WhatsApp Image [DATE] 10.15.19 AM.jpeg" at bounding box center [778, 167] width 157 height 12
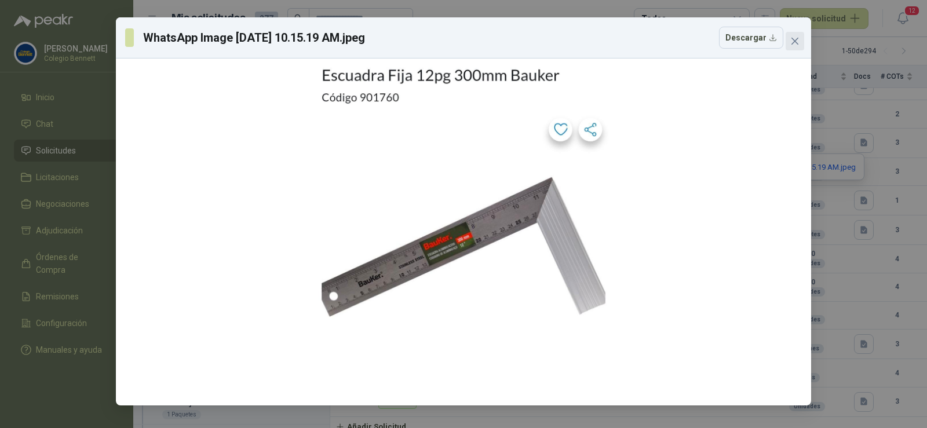
click at [795, 36] on button "Close" at bounding box center [794, 41] width 19 height 19
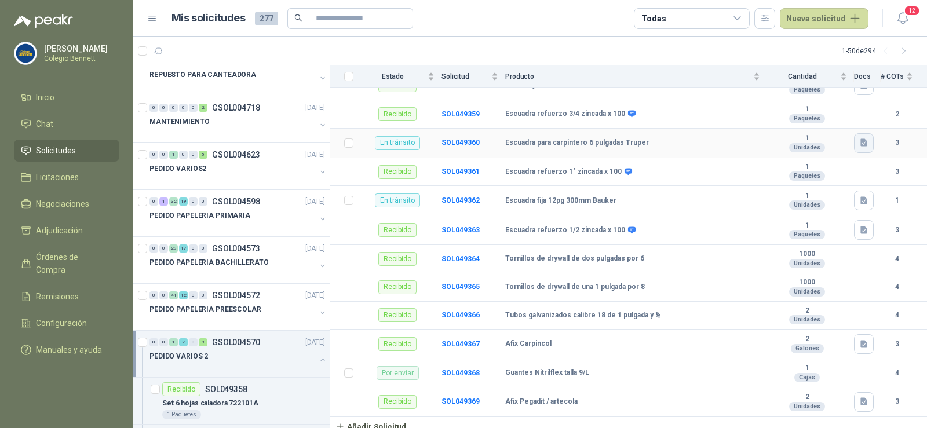
click at [859, 138] on icon "button" at bounding box center [864, 143] width 10 height 10
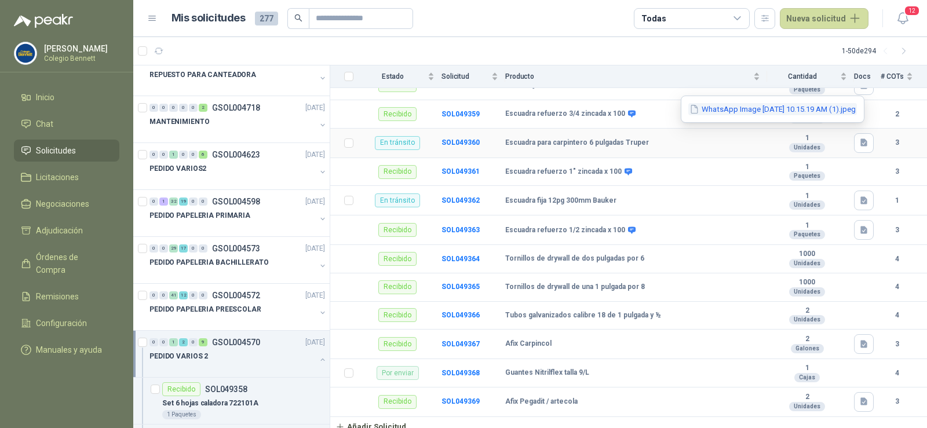
click at [836, 108] on button "WhatsApp Image [DATE] 10.15.19 AM (1).jpeg" at bounding box center [772, 109] width 169 height 12
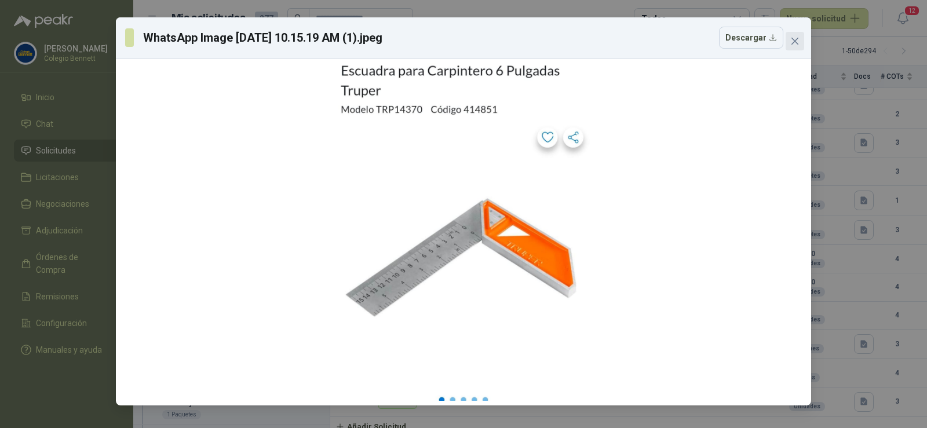
click at [795, 36] on icon "close" at bounding box center [794, 40] width 9 height 9
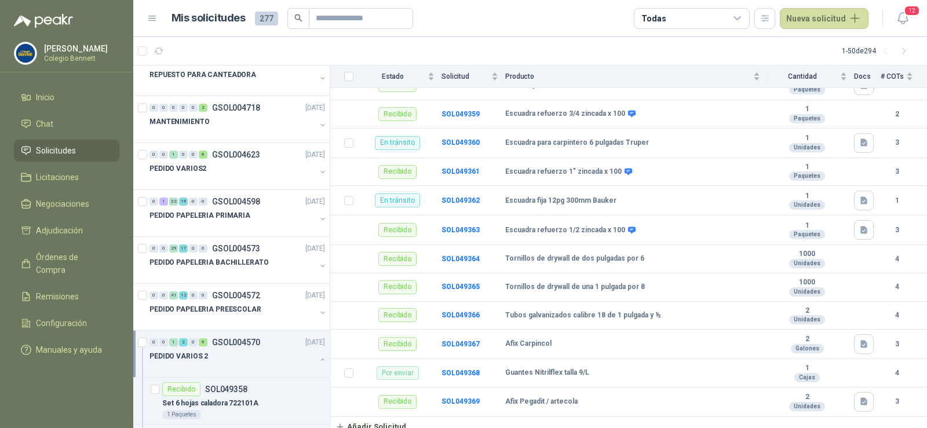
click at [318, 359] on button "button" at bounding box center [322, 359] width 9 height 9
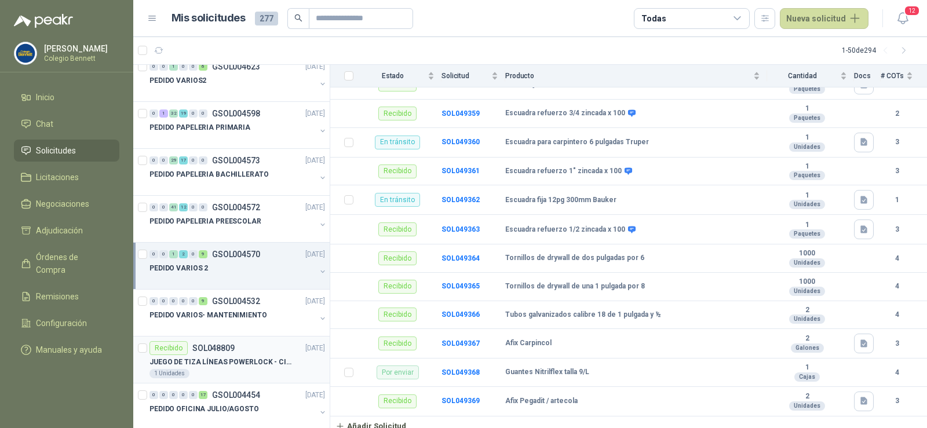
scroll to position [695, 0]
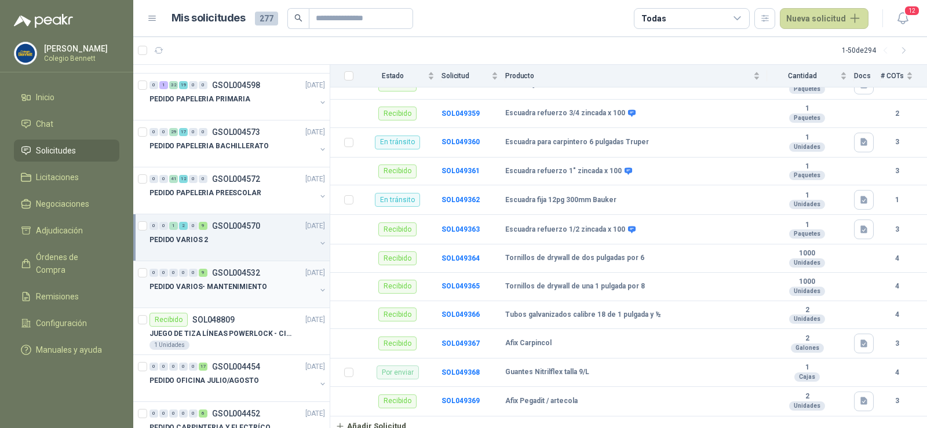
click at [277, 277] on div "0 0 0 0 0 9 GSOL004532 [DATE]" at bounding box center [238, 273] width 178 height 14
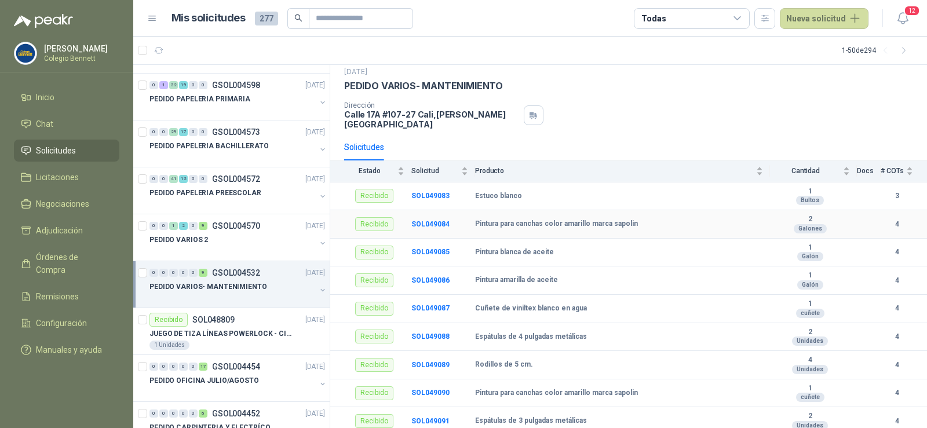
scroll to position [57, 0]
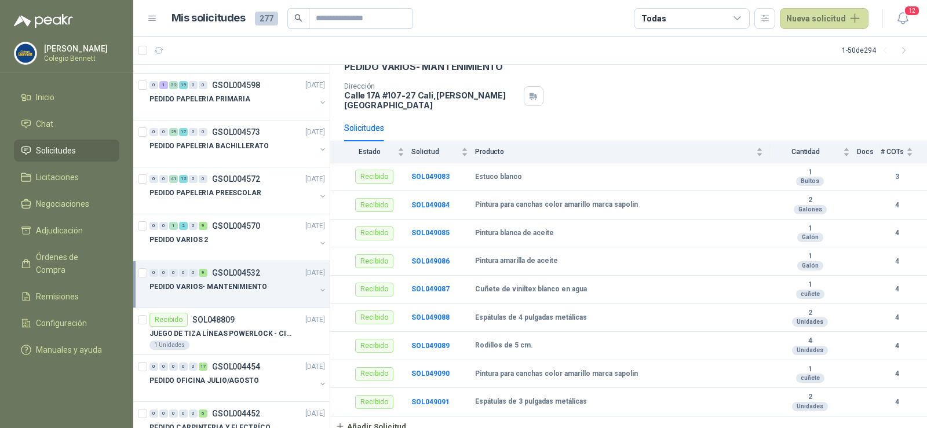
click at [309, 284] on div "PEDIDO VARIOS- MANTENIMIENTO" at bounding box center [238, 291] width 178 height 23
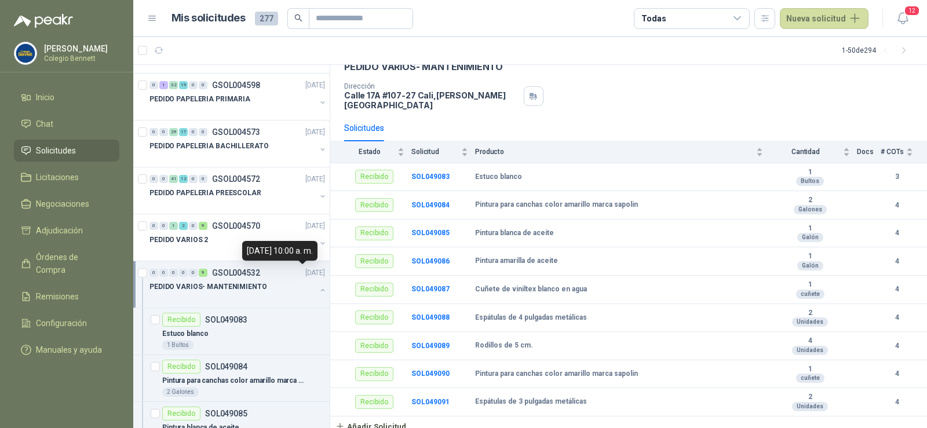
click at [308, 286] on div "PEDIDO VARIOS- MANTENIMIENTO" at bounding box center [238, 291] width 178 height 23
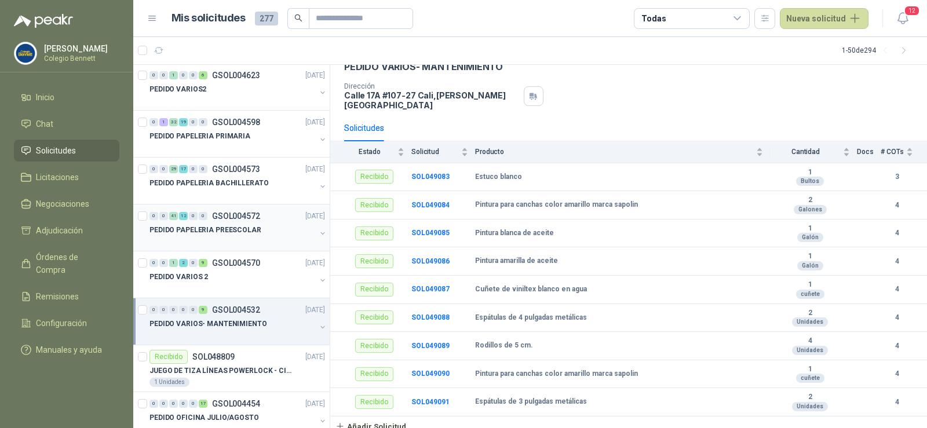
scroll to position [637, 0]
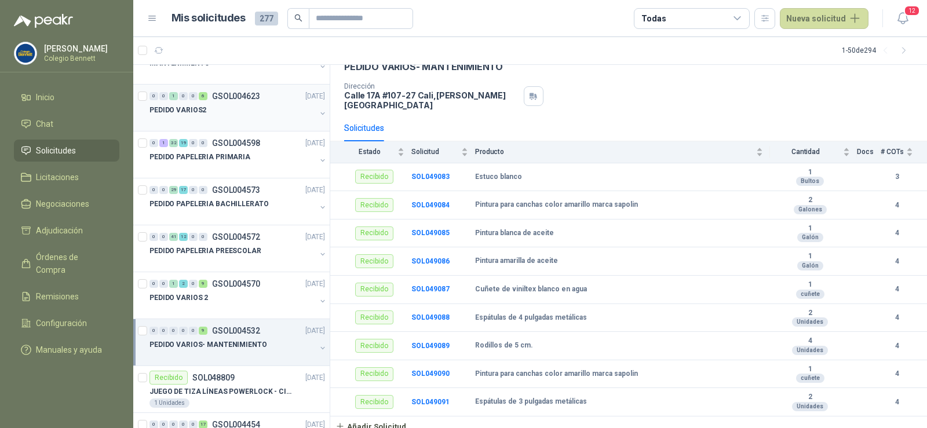
click at [214, 112] on div "PEDIDO VARIOS2" at bounding box center [232, 110] width 166 height 14
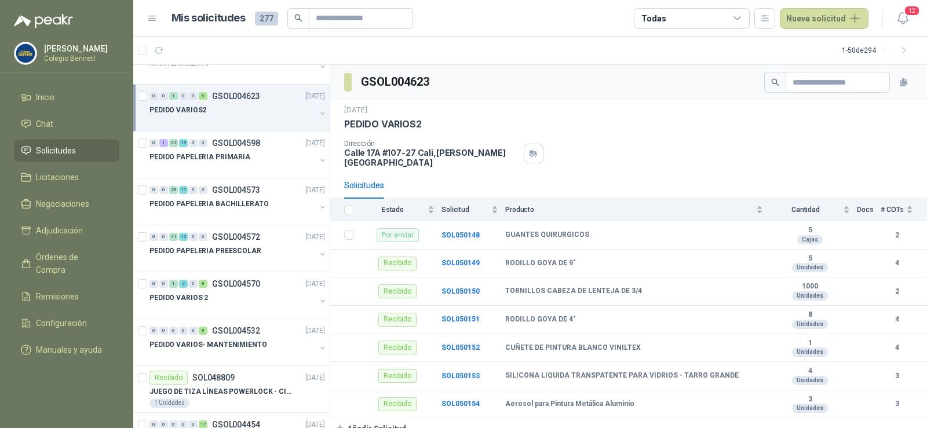
scroll to position [2, 0]
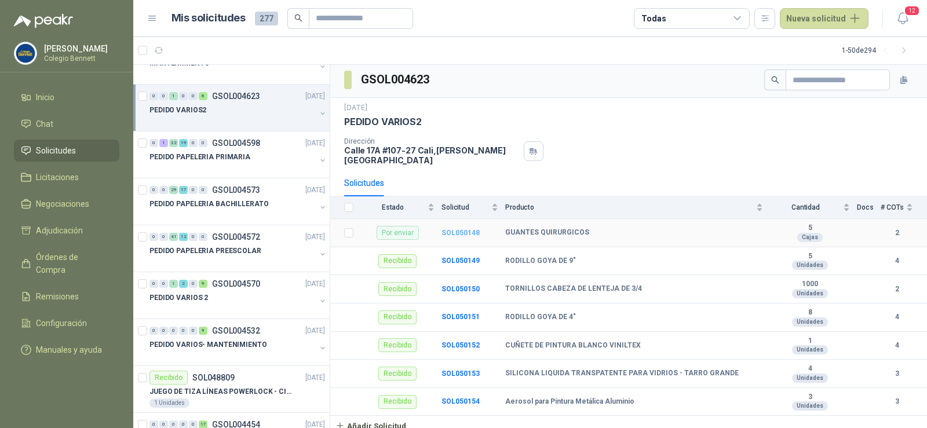
click at [461, 229] on b "SOL050148" at bounding box center [460, 233] width 38 height 8
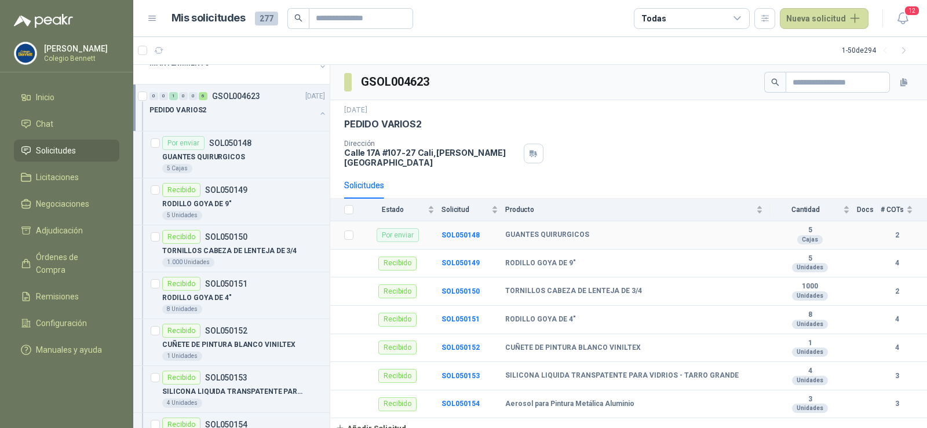
click at [529, 230] on b "GUANTES QUIRURGICOS" at bounding box center [547, 234] width 84 height 9
click at [463, 231] on b "SOL050148" at bounding box center [460, 235] width 38 height 8
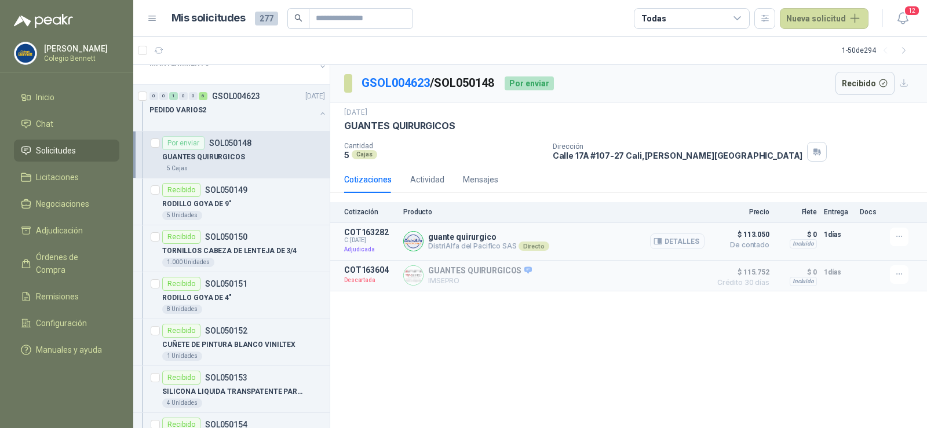
click at [671, 240] on button "Detalles" at bounding box center [677, 241] width 54 height 16
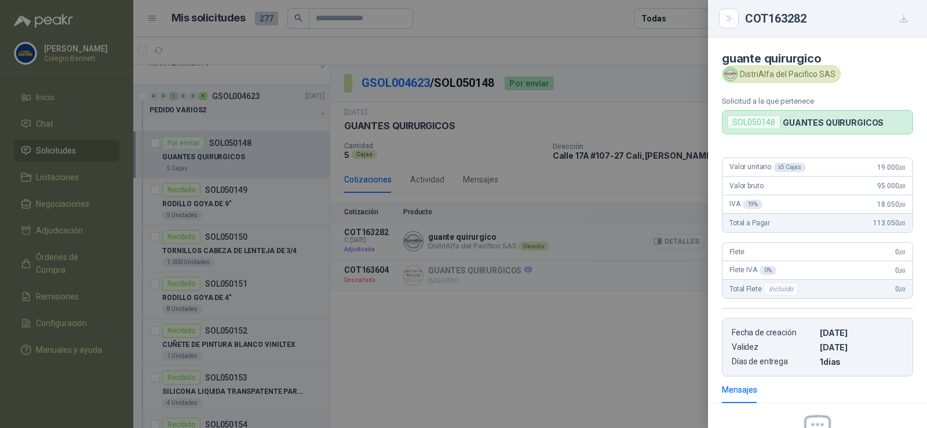
scroll to position [151, 0]
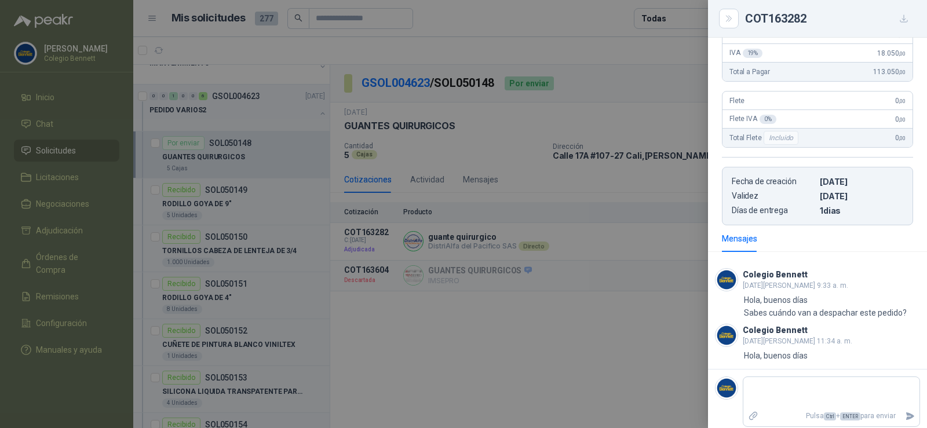
click at [603, 334] on div at bounding box center [463, 214] width 927 height 428
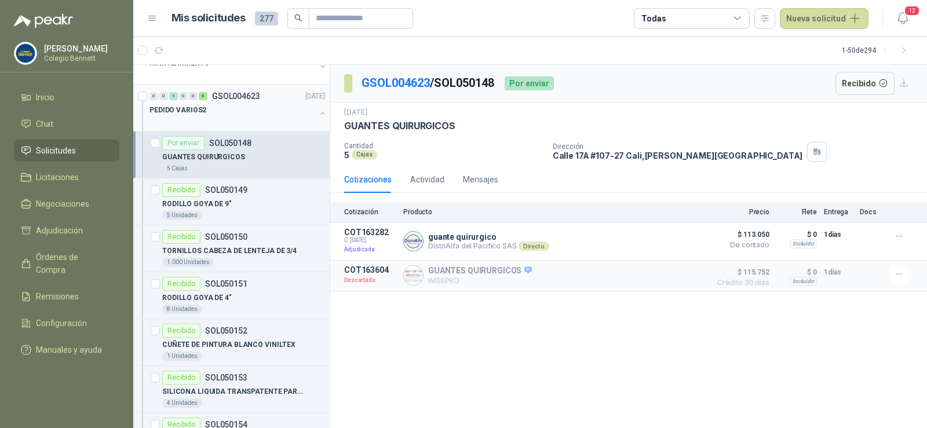
click at [318, 113] on button "button" at bounding box center [322, 113] width 9 height 9
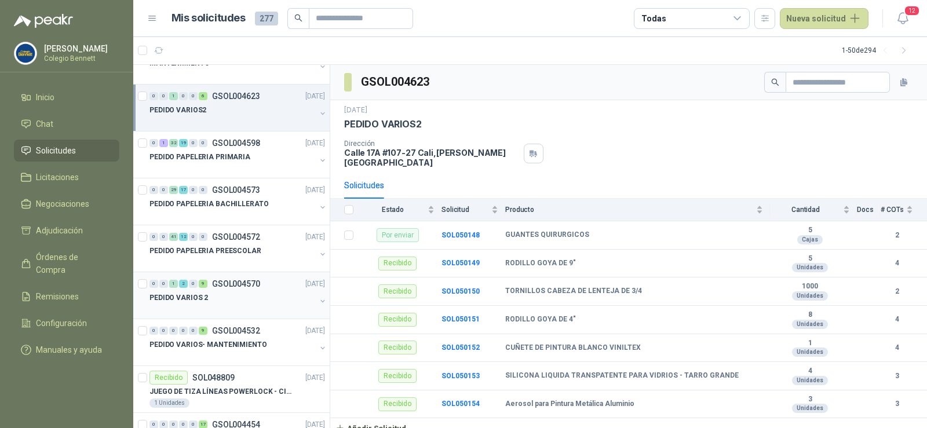
click at [240, 297] on div "PEDIDO VARIOS 2" at bounding box center [232, 298] width 166 height 14
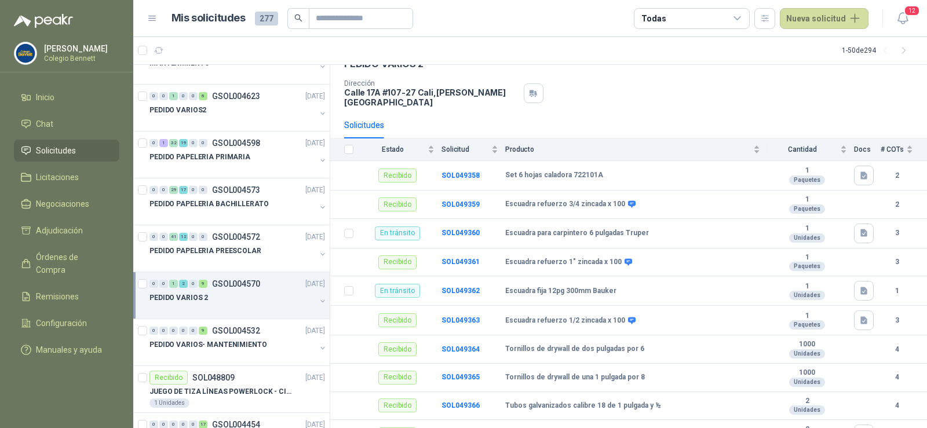
scroll to position [151, 0]
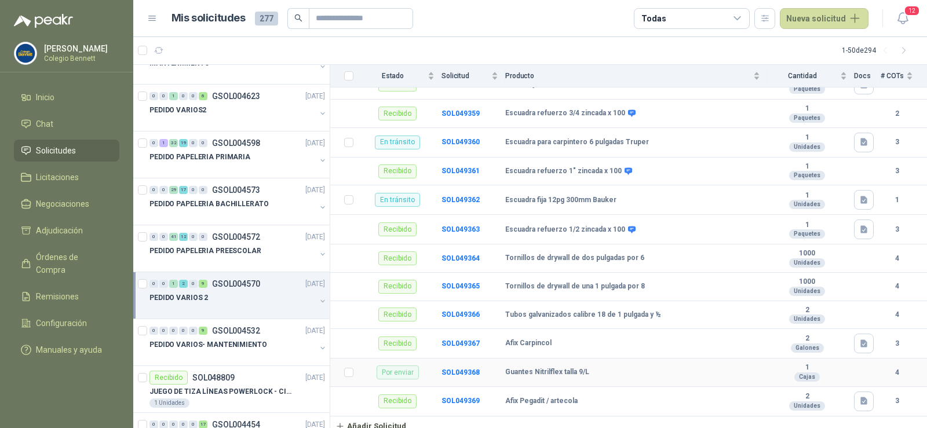
click at [463, 369] on td "SOL049368" at bounding box center [473, 372] width 64 height 28
click at [461, 368] on b "SOL049368" at bounding box center [460, 372] width 38 height 8
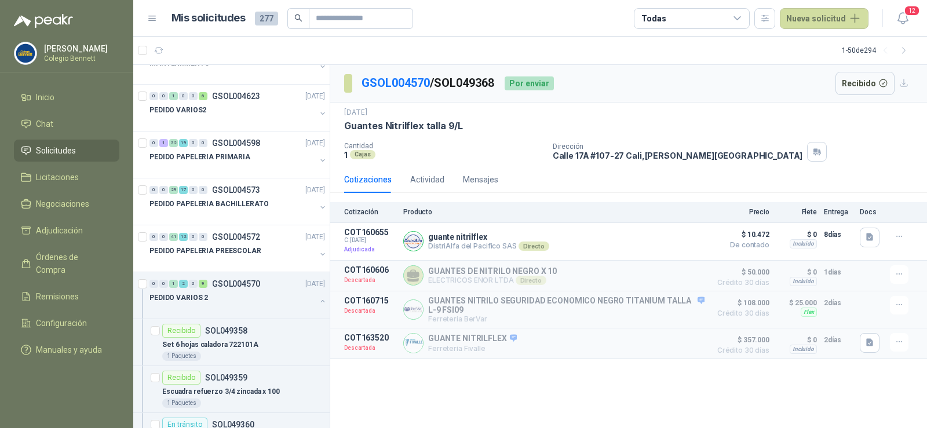
click at [492, 413] on div "GSOL004570 / SOL049368 Por enviar Recibido [DATE] Guantes Nitrilflex talla 9/L …" at bounding box center [628, 246] width 596 height 363
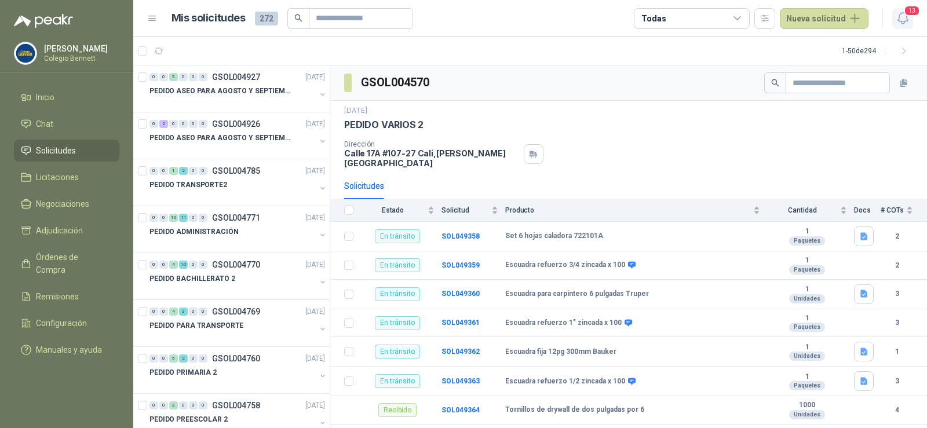
click at [905, 14] on span "13" at bounding box center [911, 10] width 16 height 11
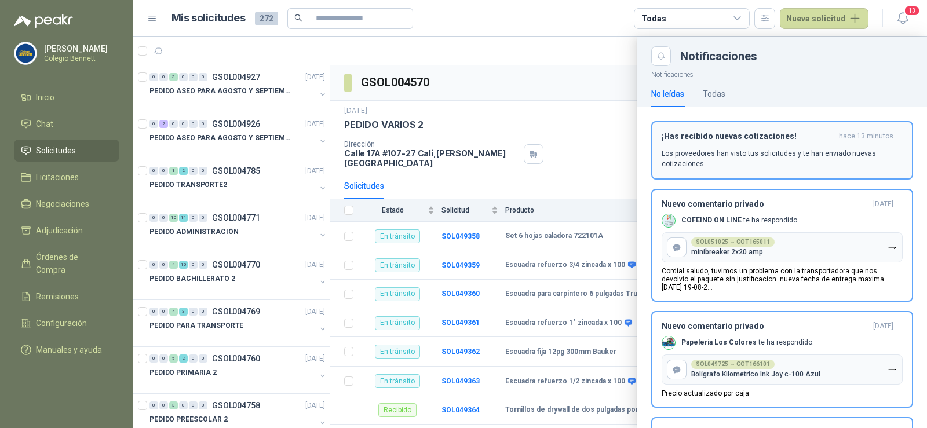
click at [729, 141] on div "¡Has recibido nuevas cotizaciones! hace 13 minutos Los proveedores han visto tu…" at bounding box center [781, 150] width 241 height 38
